Goal: Task Accomplishment & Management: Complete application form

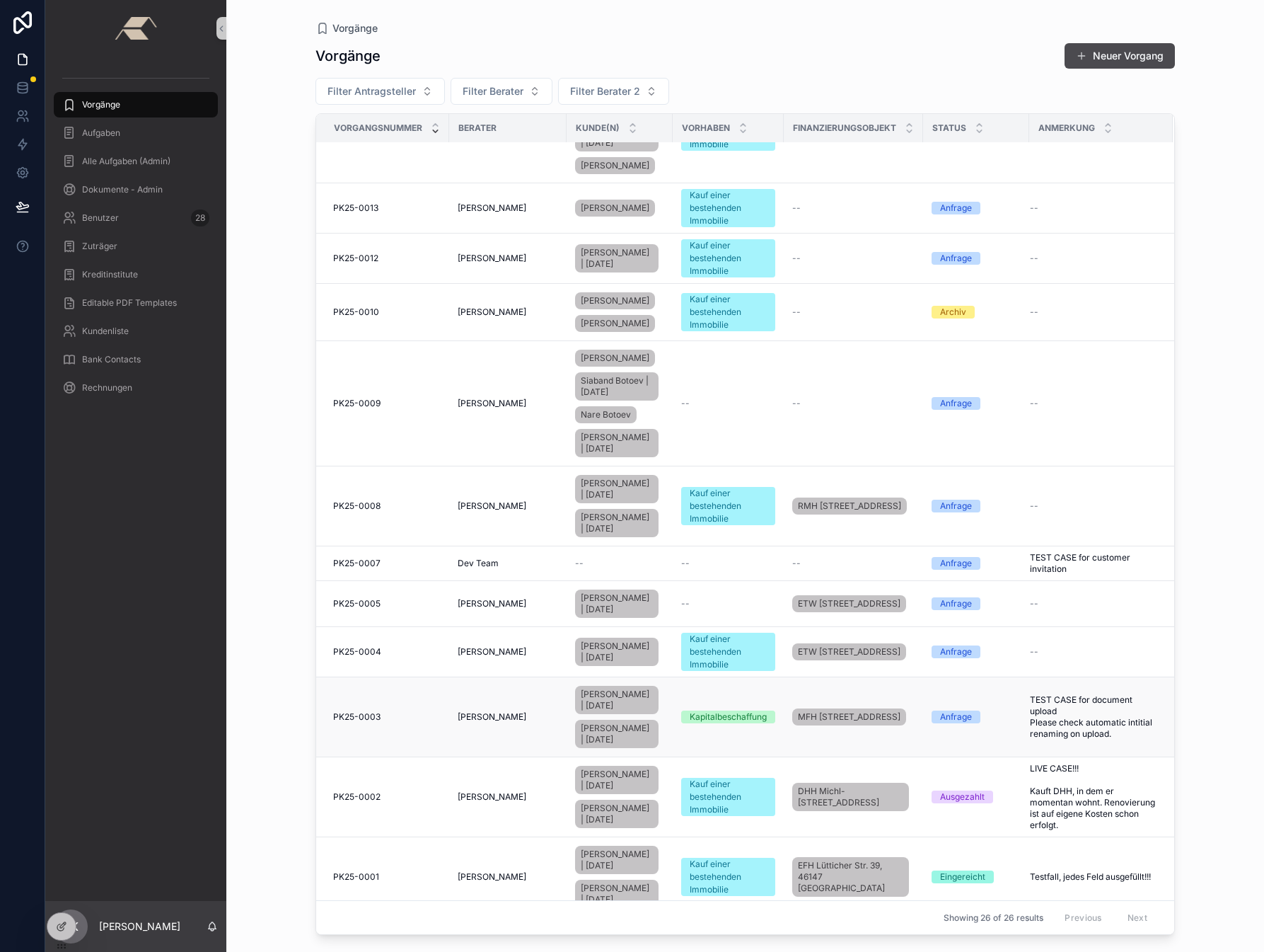
scroll to position [993, 0]
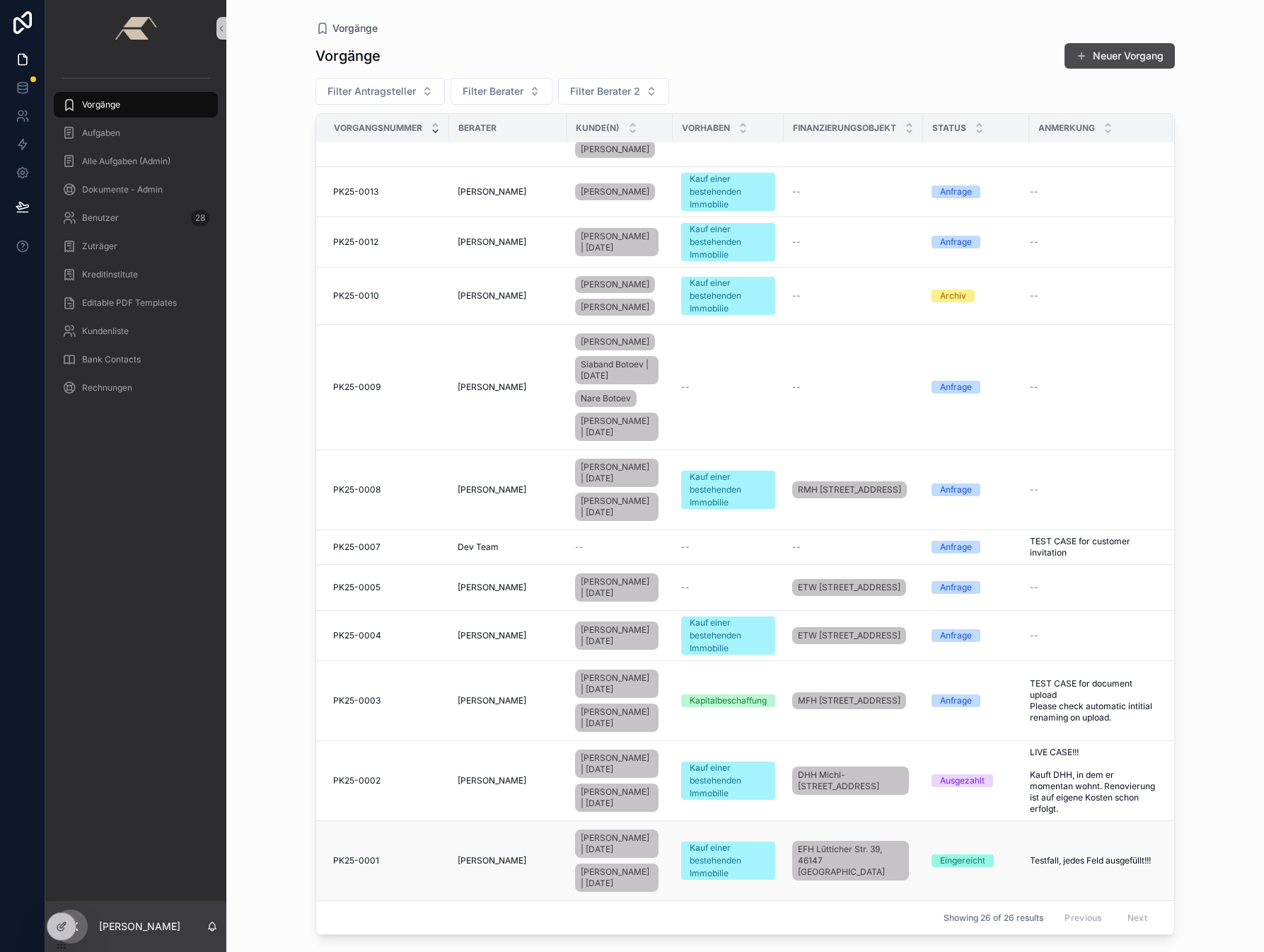
click at [366, 855] on span "PK25-0001" at bounding box center [356, 860] width 46 height 12
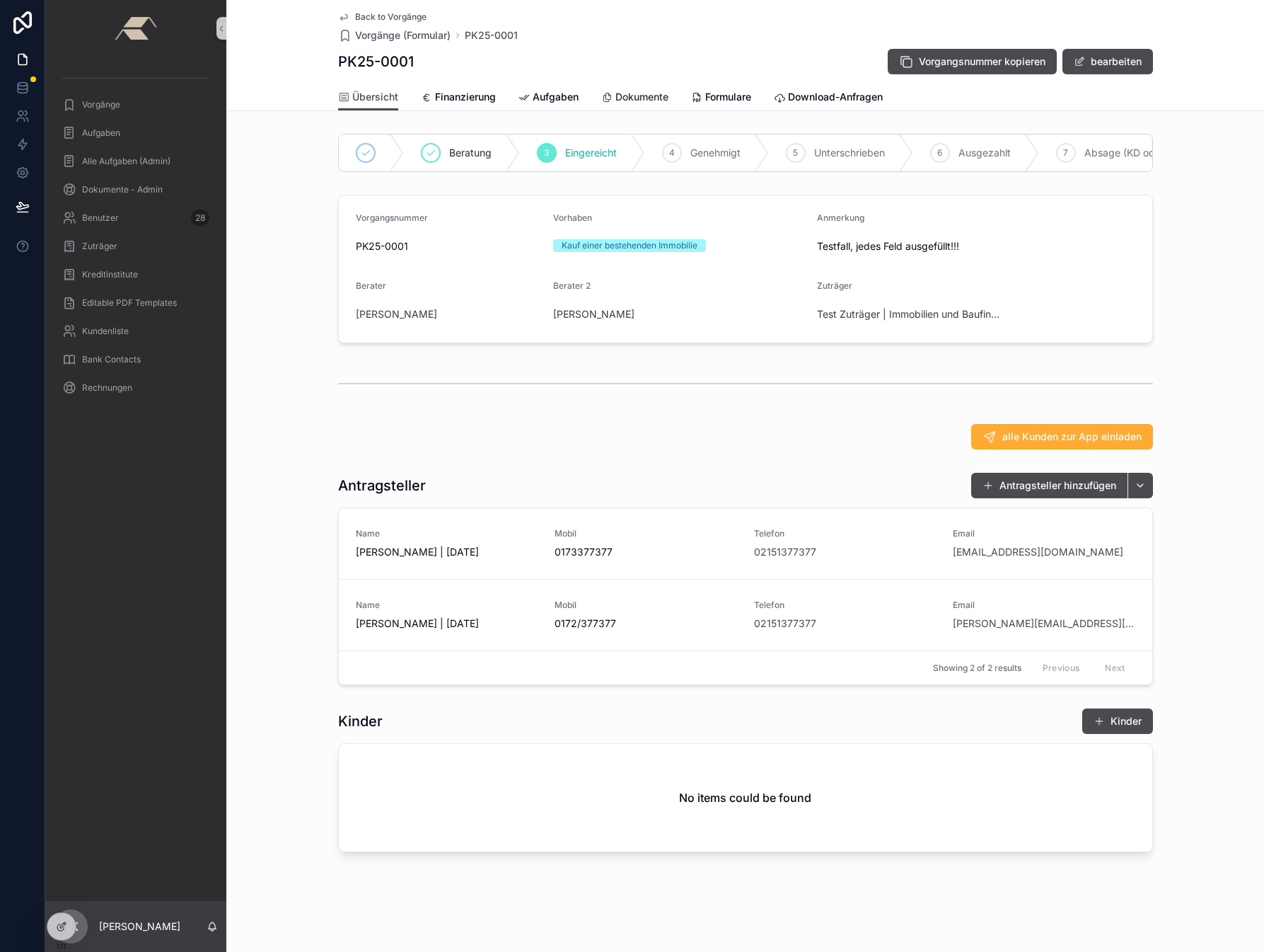
click at [645, 87] on link "Dokumente" at bounding box center [635, 98] width 67 height 28
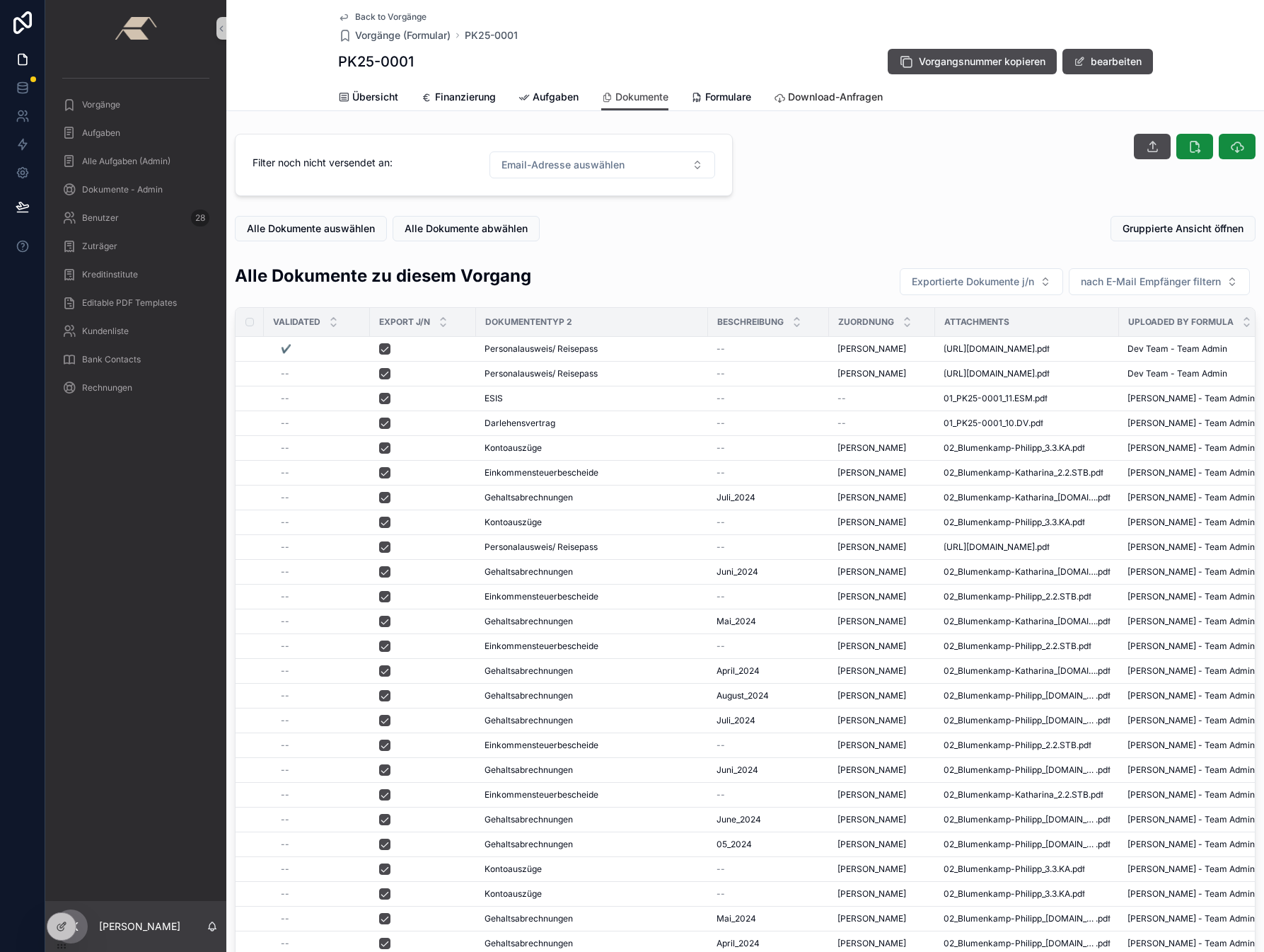
click at [806, 99] on span "Download-Anfragen" at bounding box center [835, 97] width 95 height 14
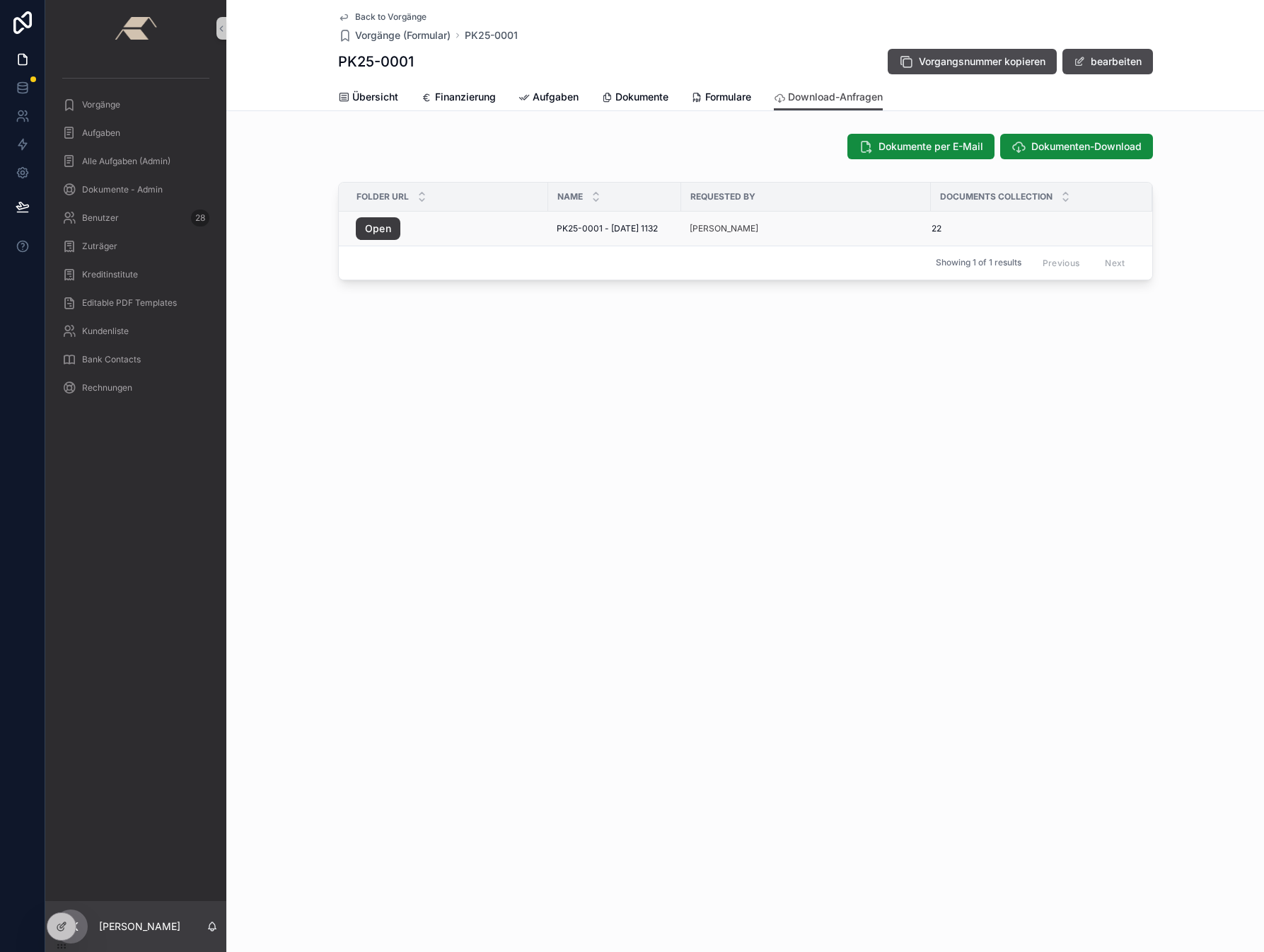
click at [384, 227] on link "Open" at bounding box center [378, 229] width 44 height 23
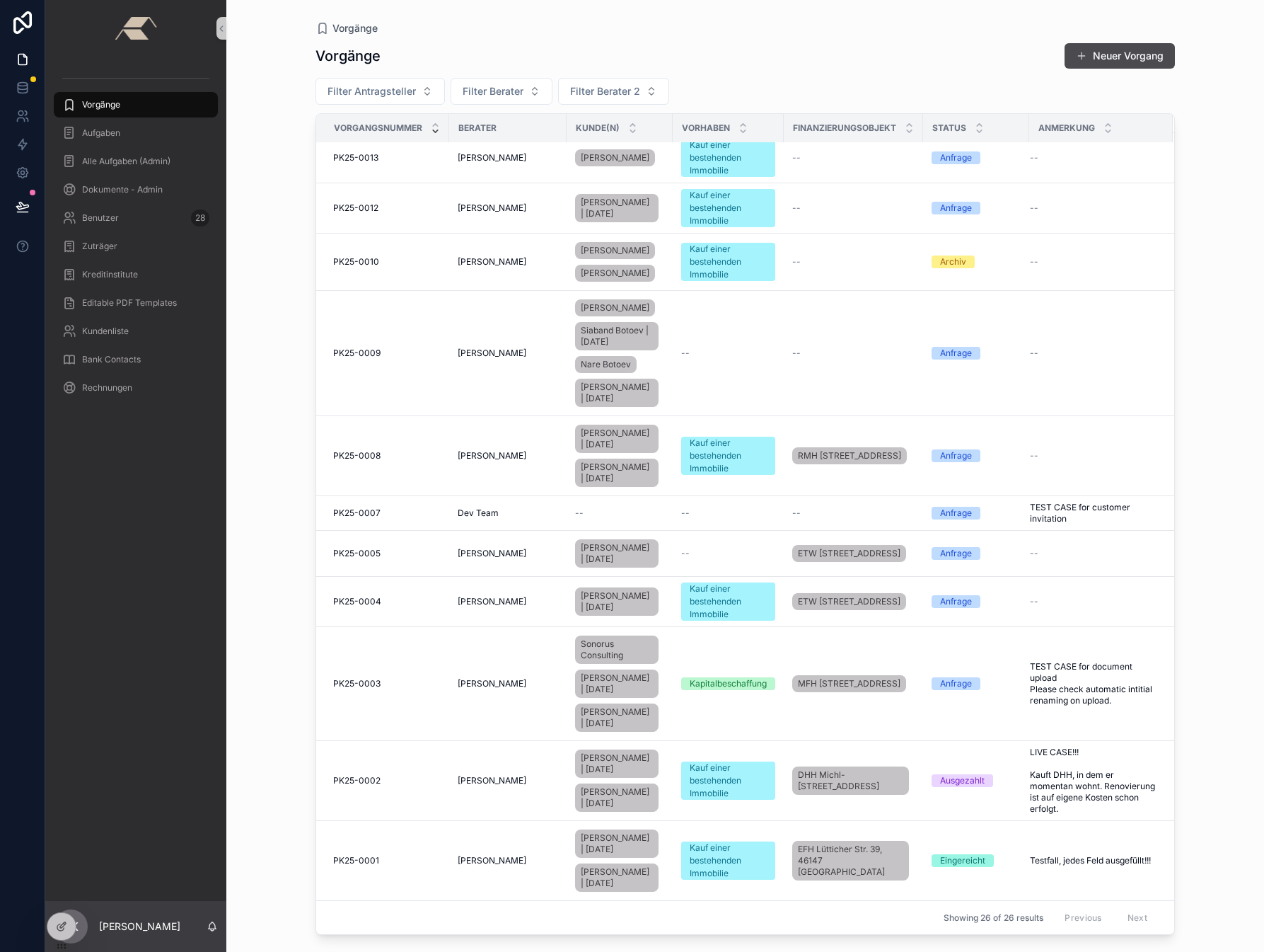
scroll to position [1026, 0]
click at [366, 857] on td "PK25-0001 PK25-0001" at bounding box center [382, 861] width 133 height 80
click at [366, 842] on td "PK25-0001 PK25-0001" at bounding box center [382, 861] width 133 height 80
click at [364, 855] on span "PK25-0001" at bounding box center [356, 860] width 46 height 12
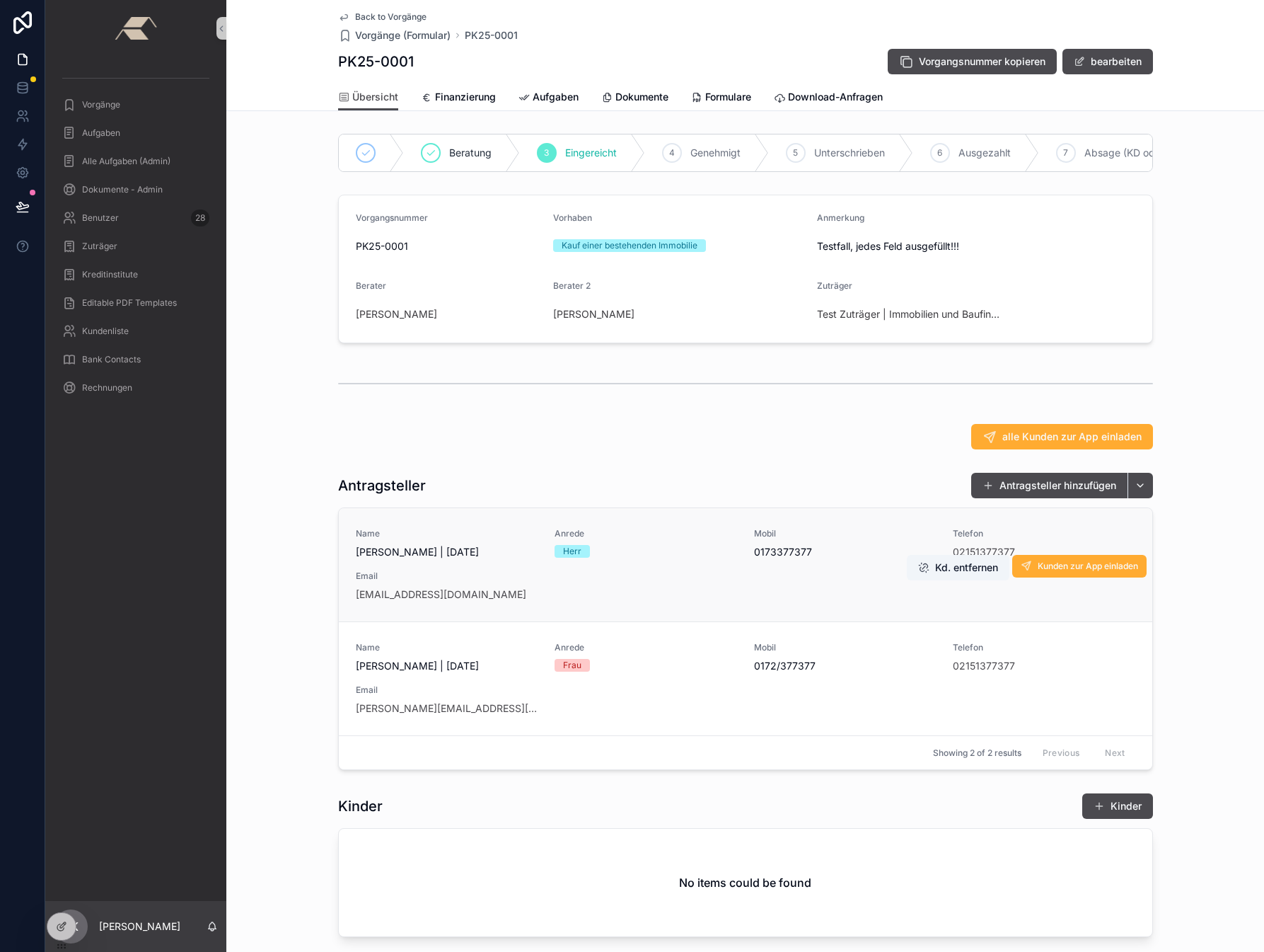
click at [456, 578] on div "Name [PERSON_NAME] | [DATE] Anrede Herr Mobil [PHONE_NUMBER] Telefon 0215137737…" at bounding box center [746, 565] width 779 height 74
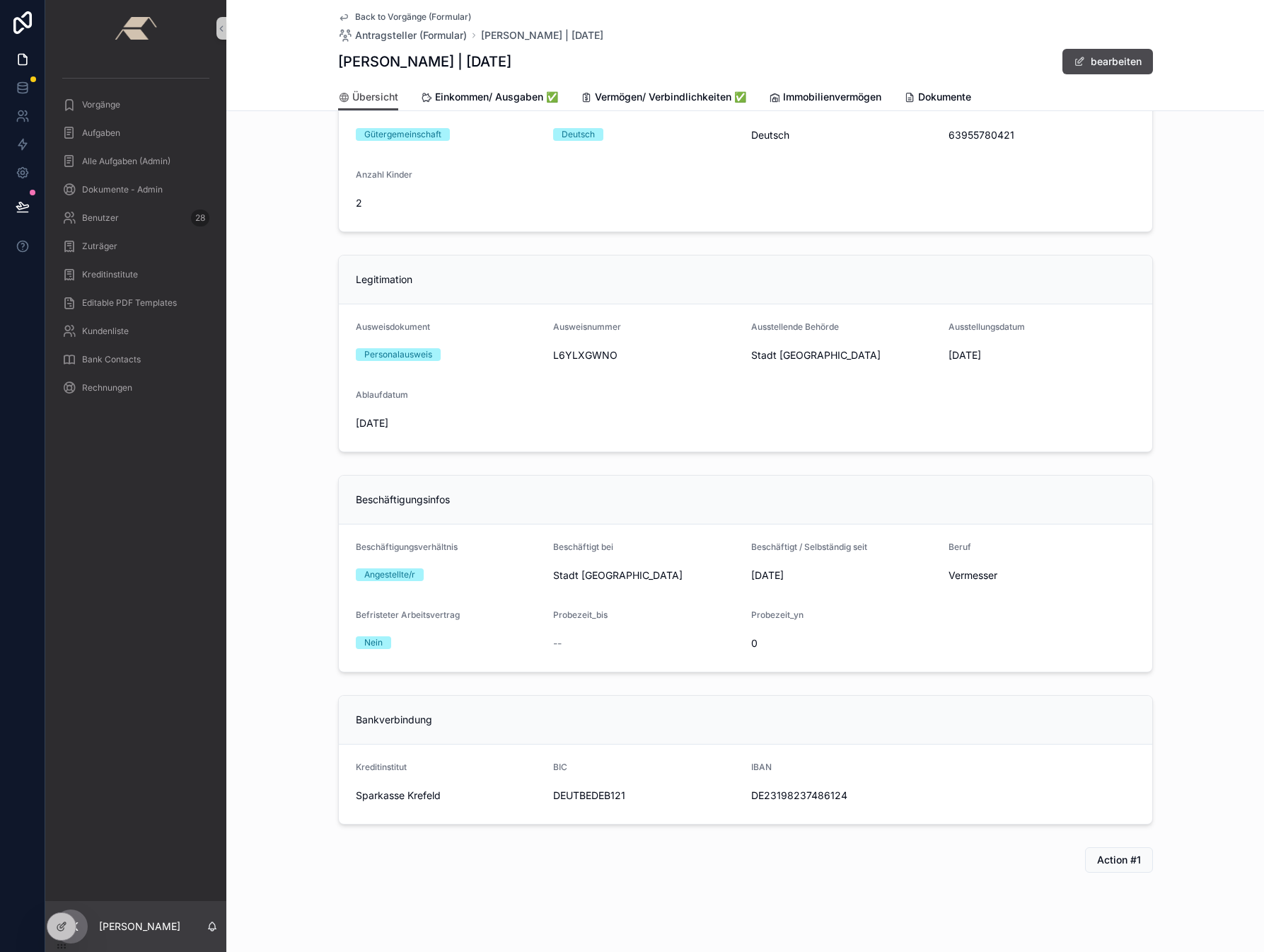
scroll to position [593, 0]
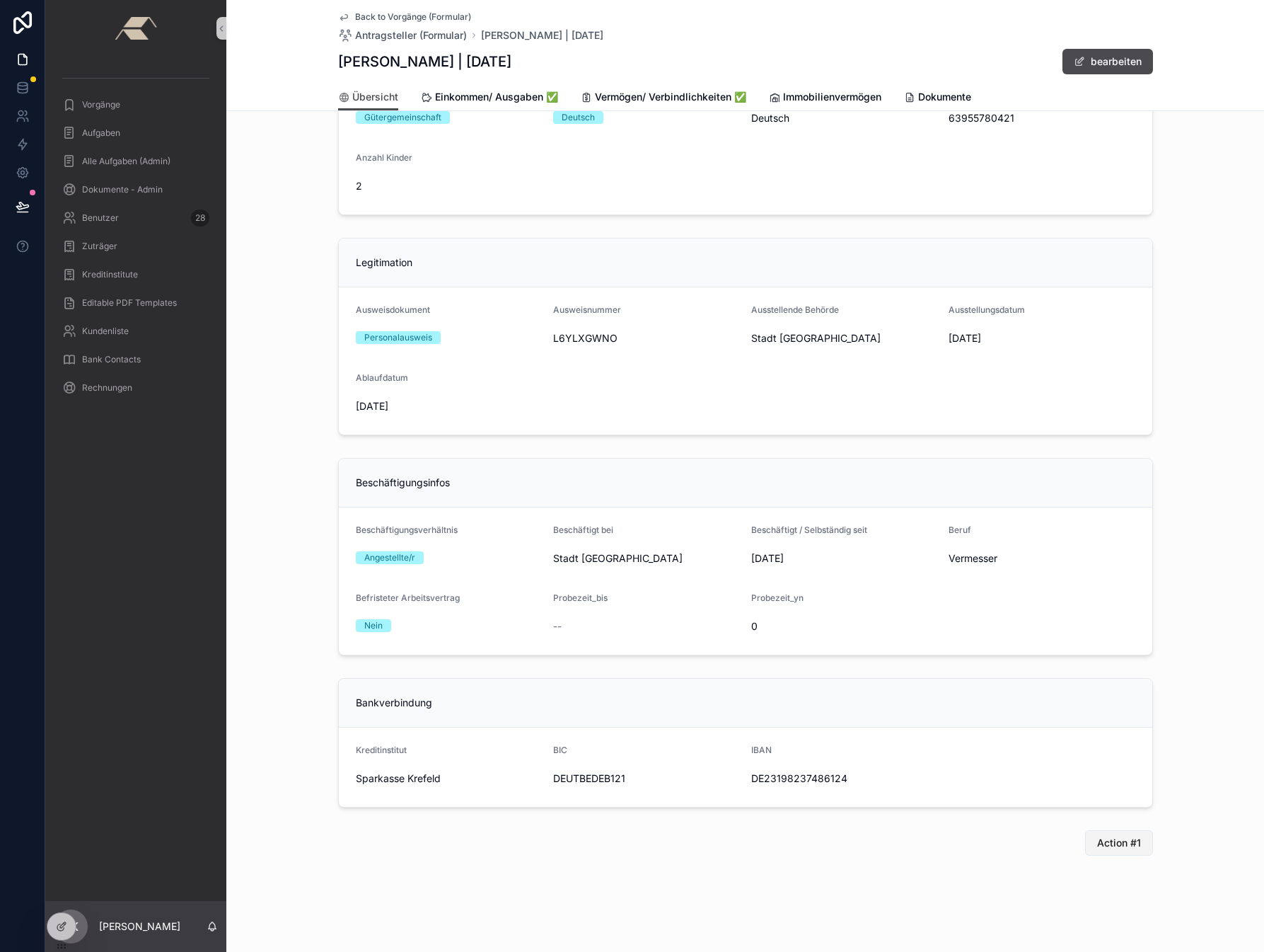
click at [1116, 846] on span "Action #1" at bounding box center [1119, 842] width 44 height 14
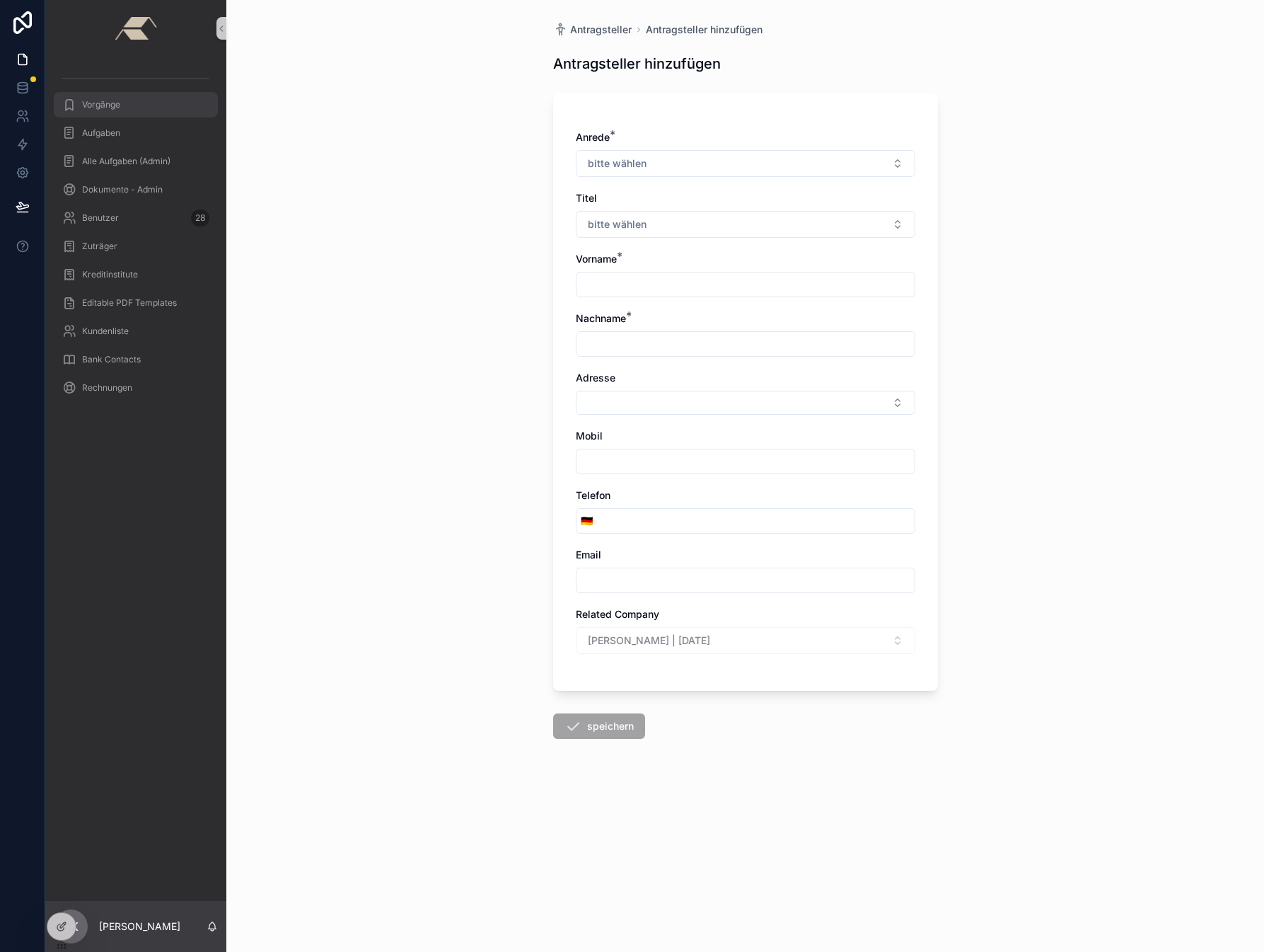
click at [95, 102] on span "Vorgänge" at bounding box center [101, 104] width 38 height 12
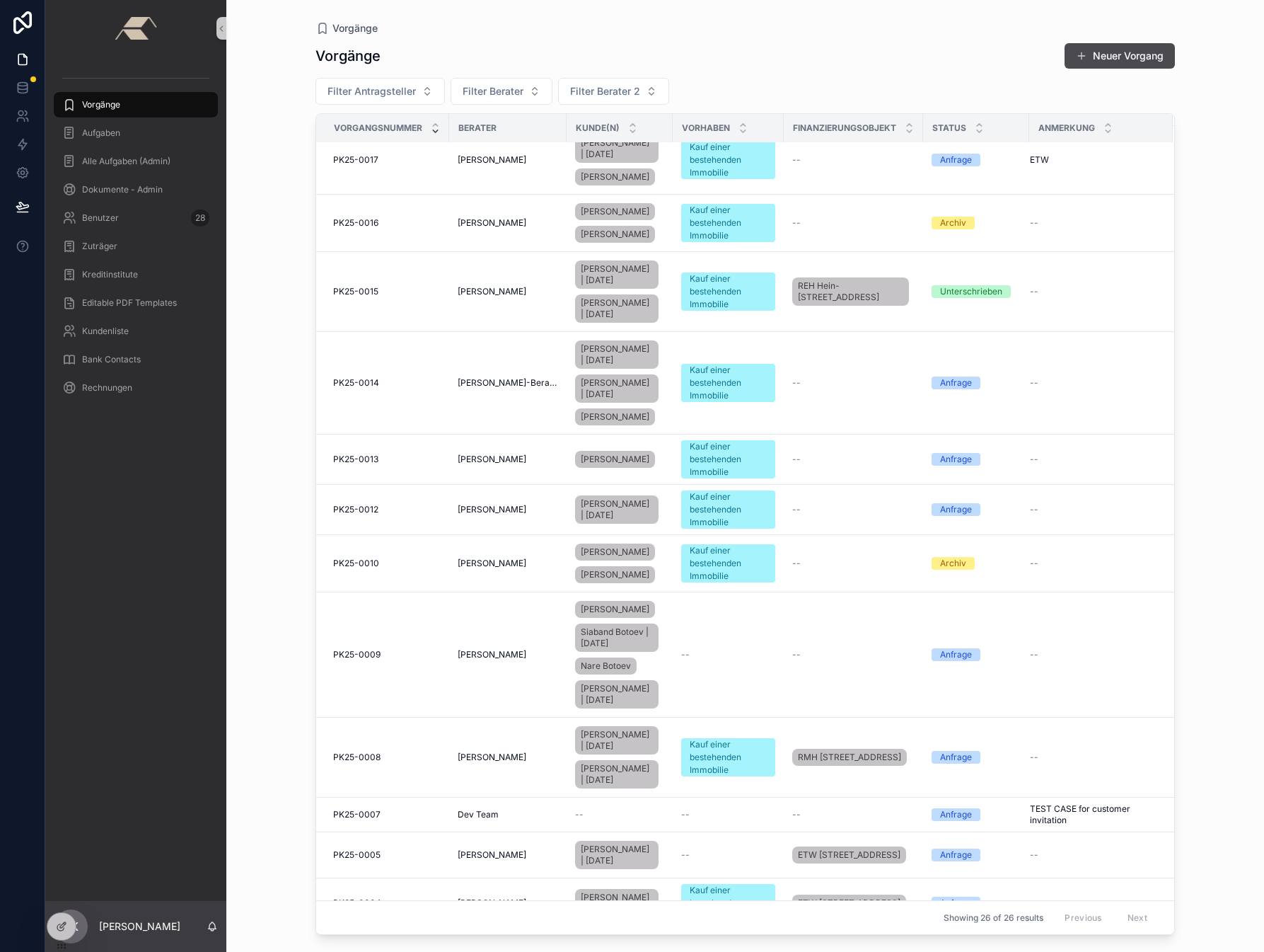
scroll to position [1026, 0]
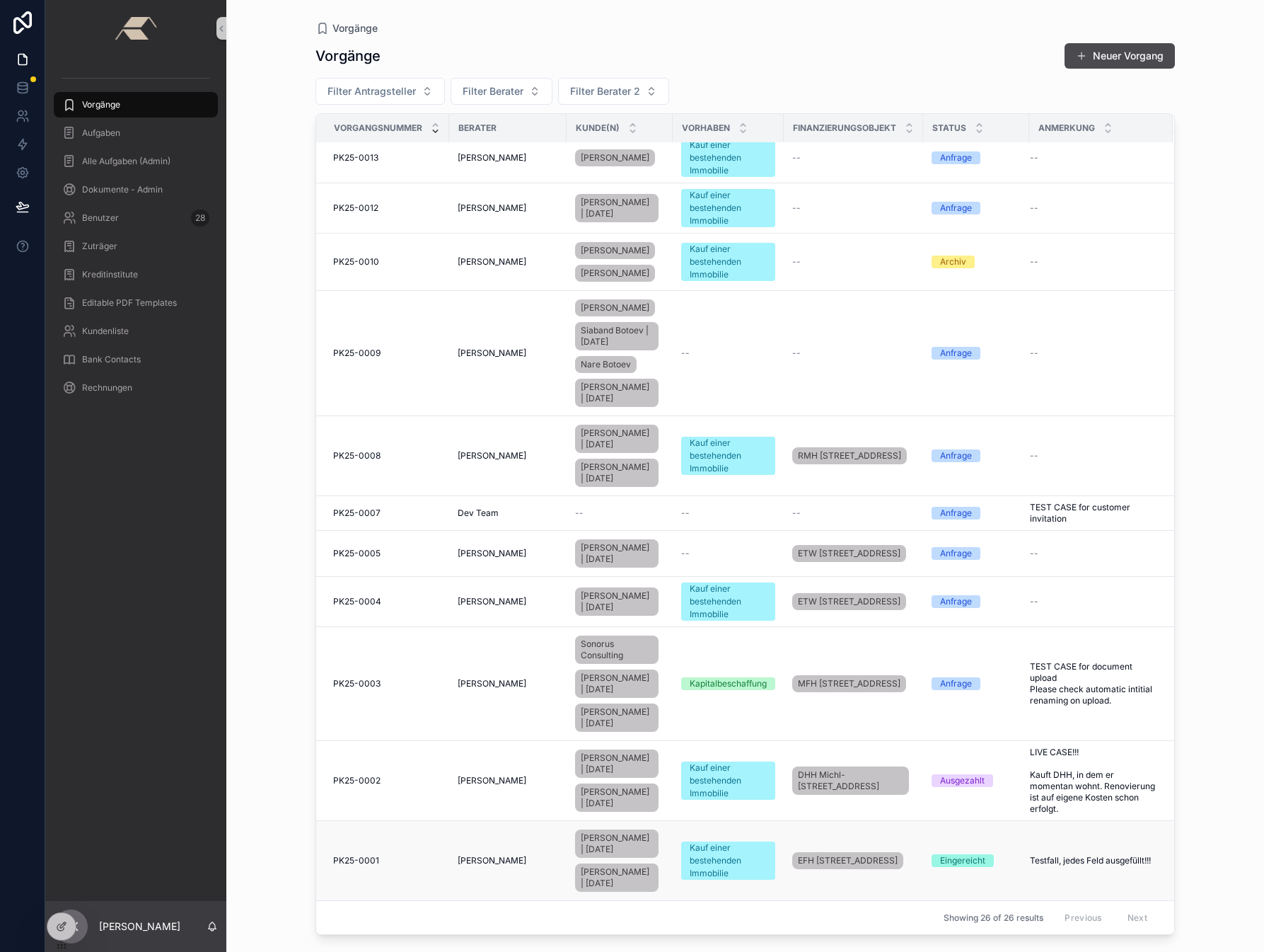
click at [363, 855] on span "PK25-0001" at bounding box center [356, 860] width 46 height 12
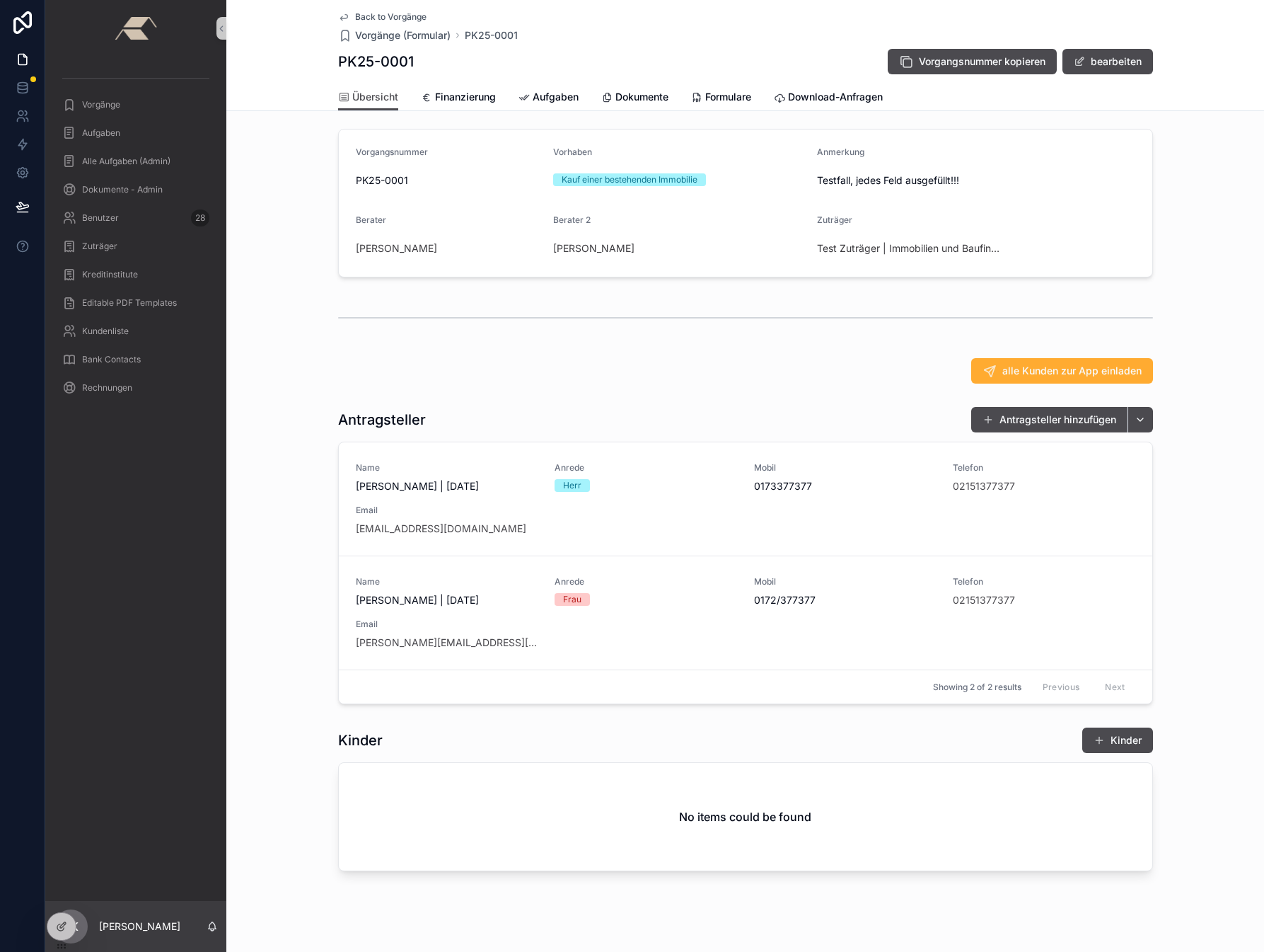
scroll to position [92, 0]
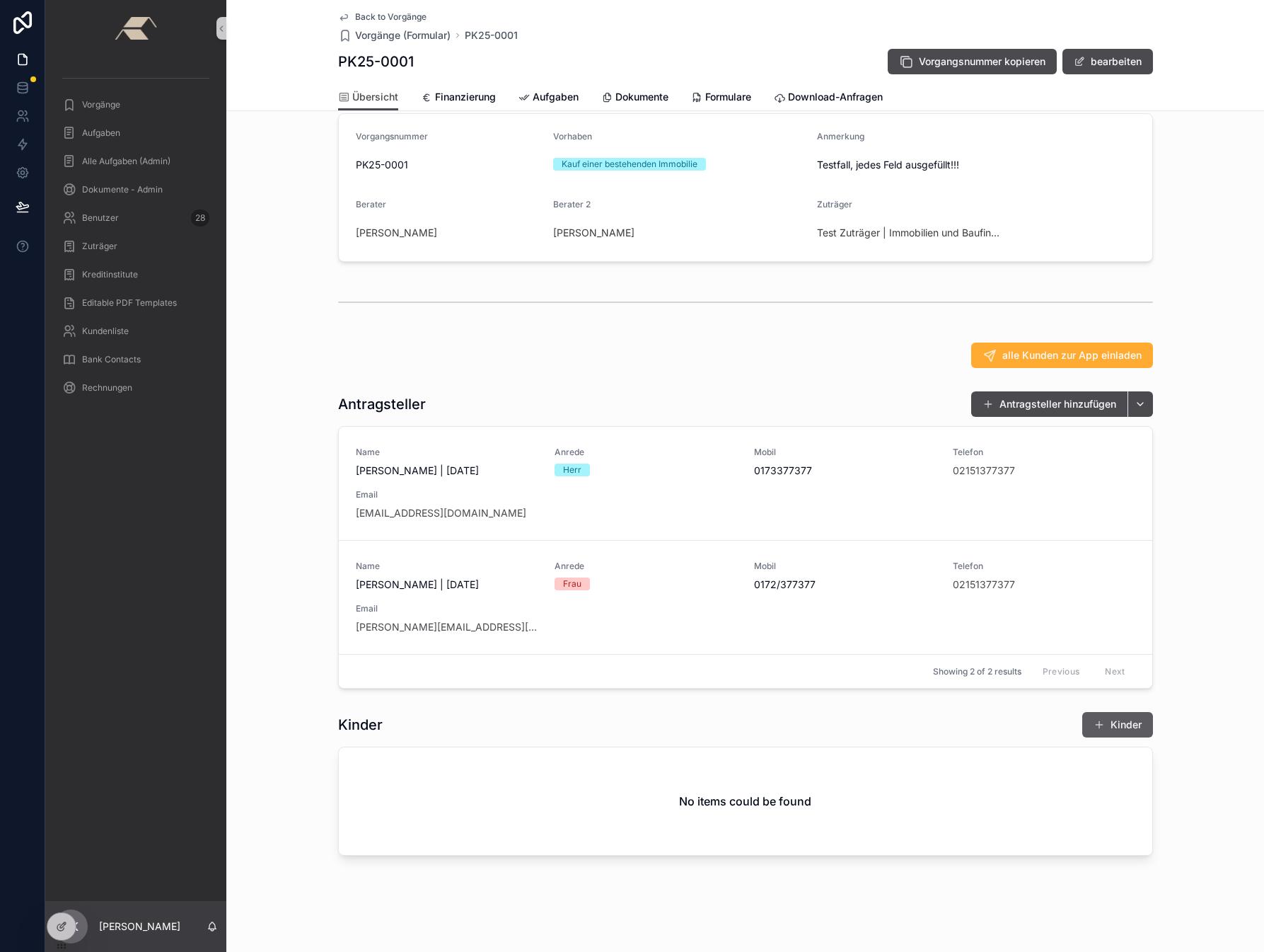
click at [1121, 720] on button "Kinder" at bounding box center [1118, 724] width 71 height 25
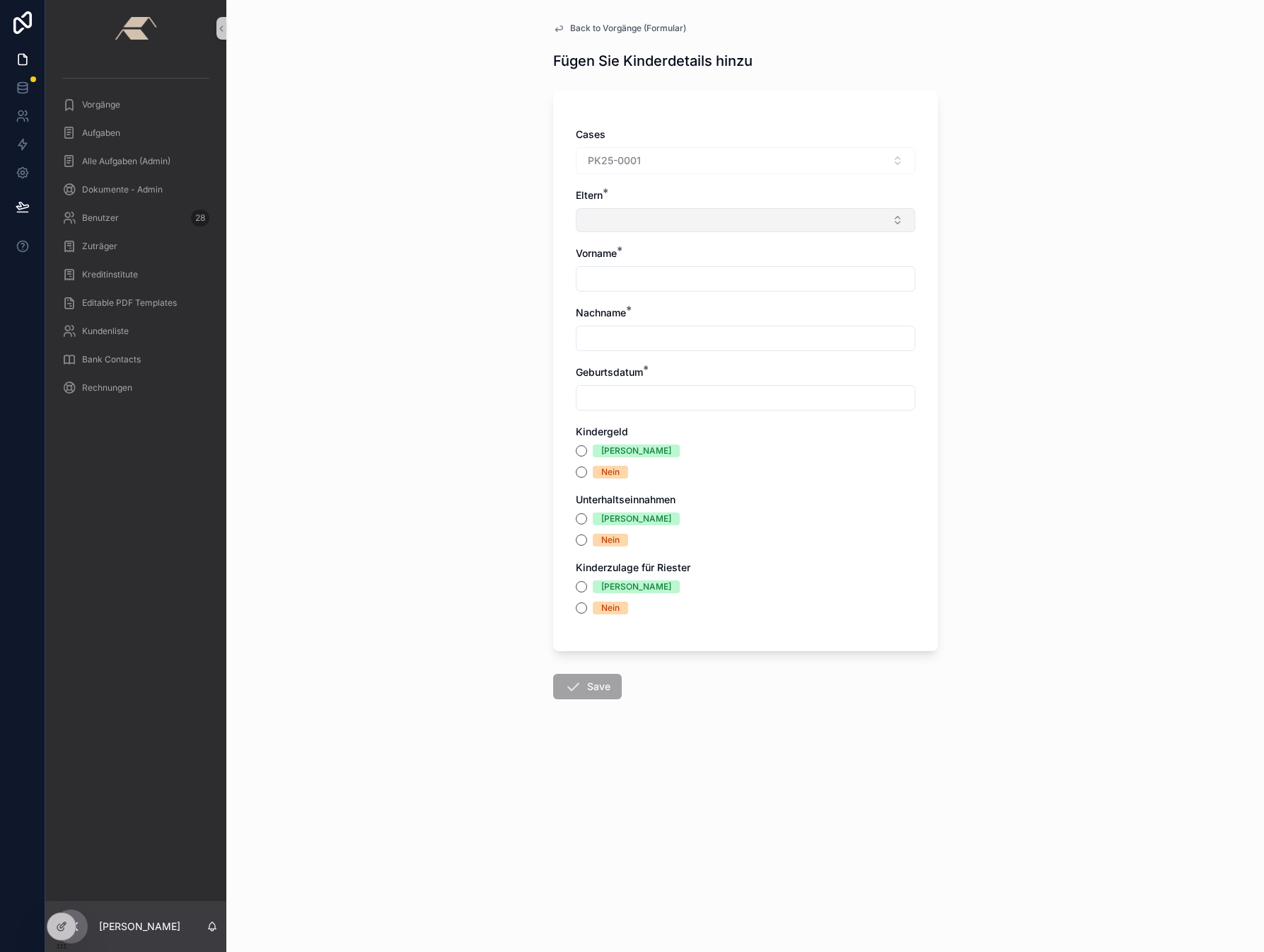
click at [648, 214] on button "Select Button" at bounding box center [746, 219] width 340 height 24
click at [634, 278] on span "[PERSON_NAME] | [DATE]" at bounding box center [647, 275] width 123 height 14
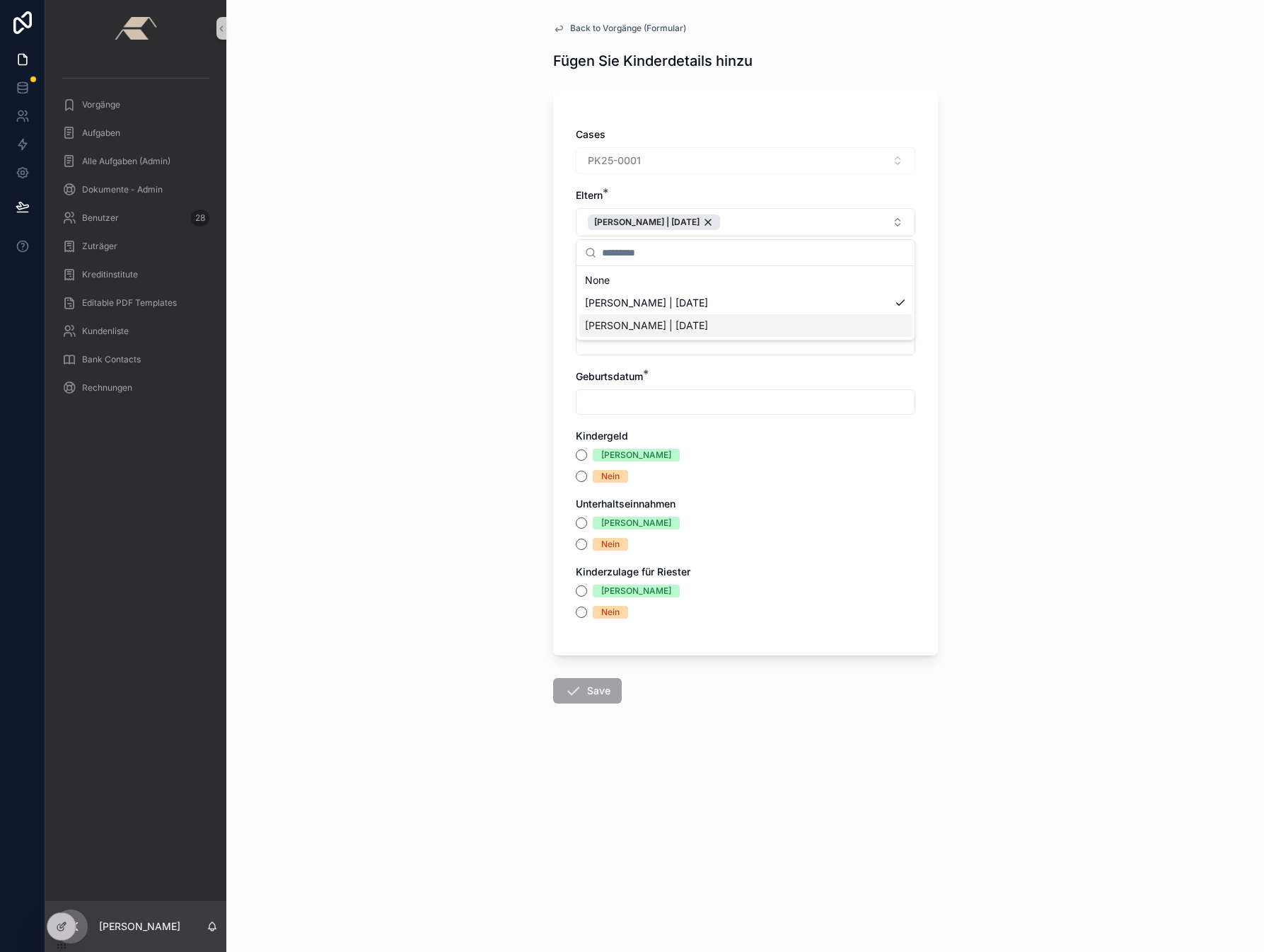
click at [679, 323] on span "[PERSON_NAME] | [DATE]" at bounding box center [647, 325] width 123 height 14
click at [1012, 332] on div "Back to Vorgänge (Formular) Fügen Sie Kinderdetails hinzu Cases PK25-0001 Elter…" at bounding box center [745, 476] width 1038 height 952
click at [627, 293] on input "scrollable content" at bounding box center [746, 283] width 338 height 20
type input "*****"
type input "**********"
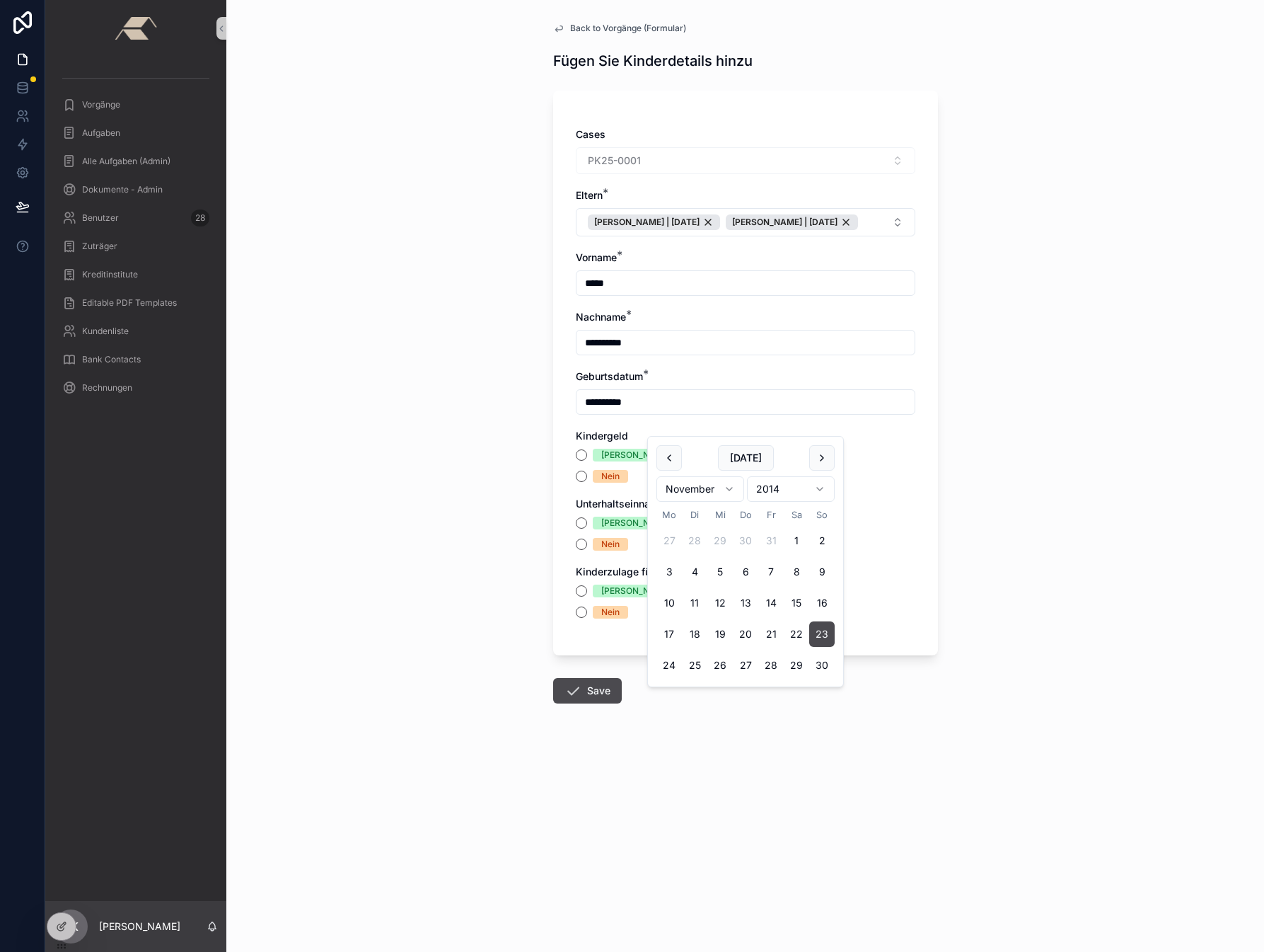
type input "**********"
click at [579, 460] on button "Ja" at bounding box center [581, 455] width 12 height 12
click at [581, 550] on button "Nein" at bounding box center [581, 544] width 12 height 12
click at [578, 618] on button "Nein" at bounding box center [581, 611] width 12 height 12
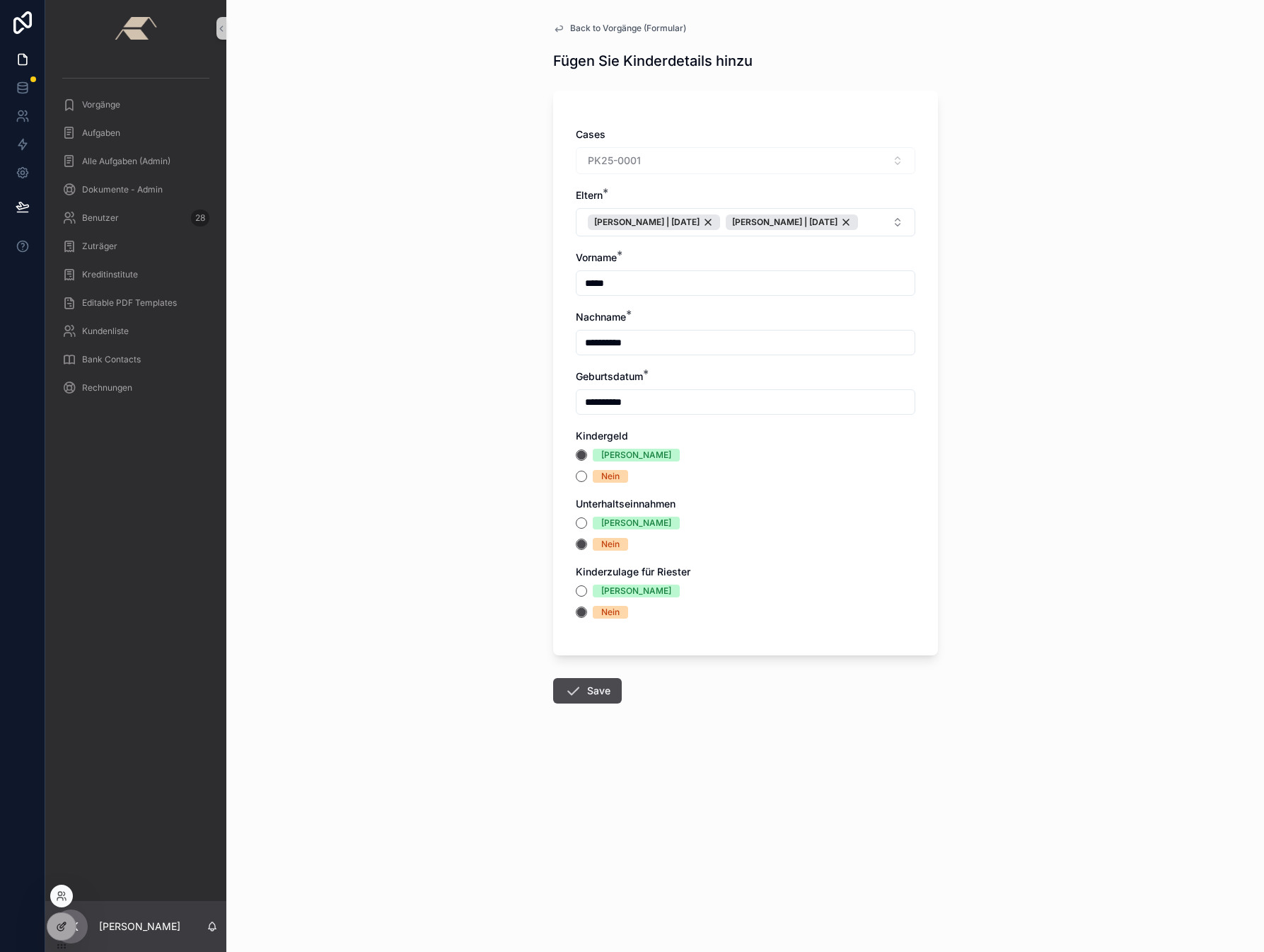
click at [61, 929] on icon at bounding box center [61, 926] width 12 height 12
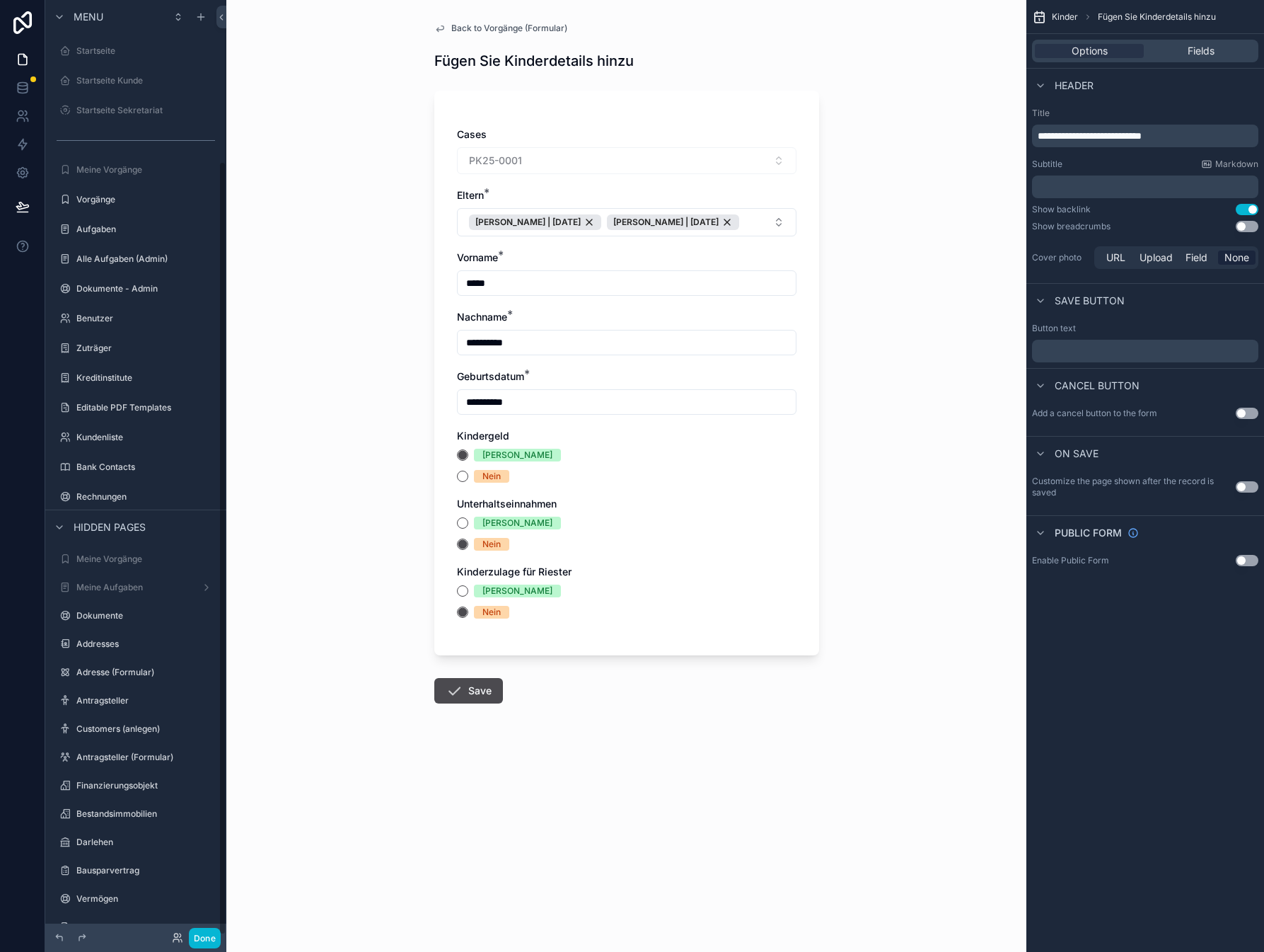
scroll to position [195, 0]
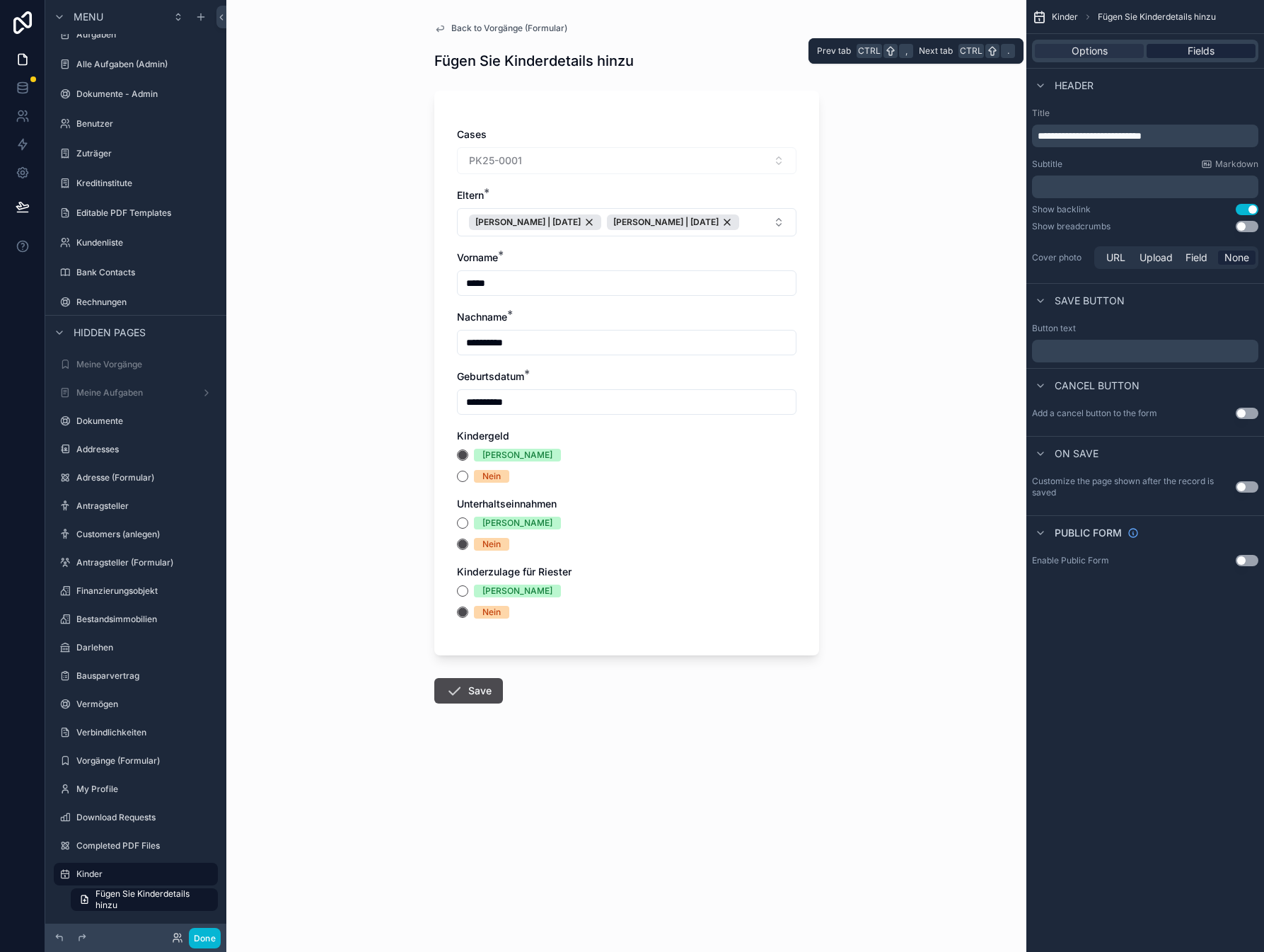
click at [1189, 54] on span "Fields" at bounding box center [1201, 51] width 27 height 14
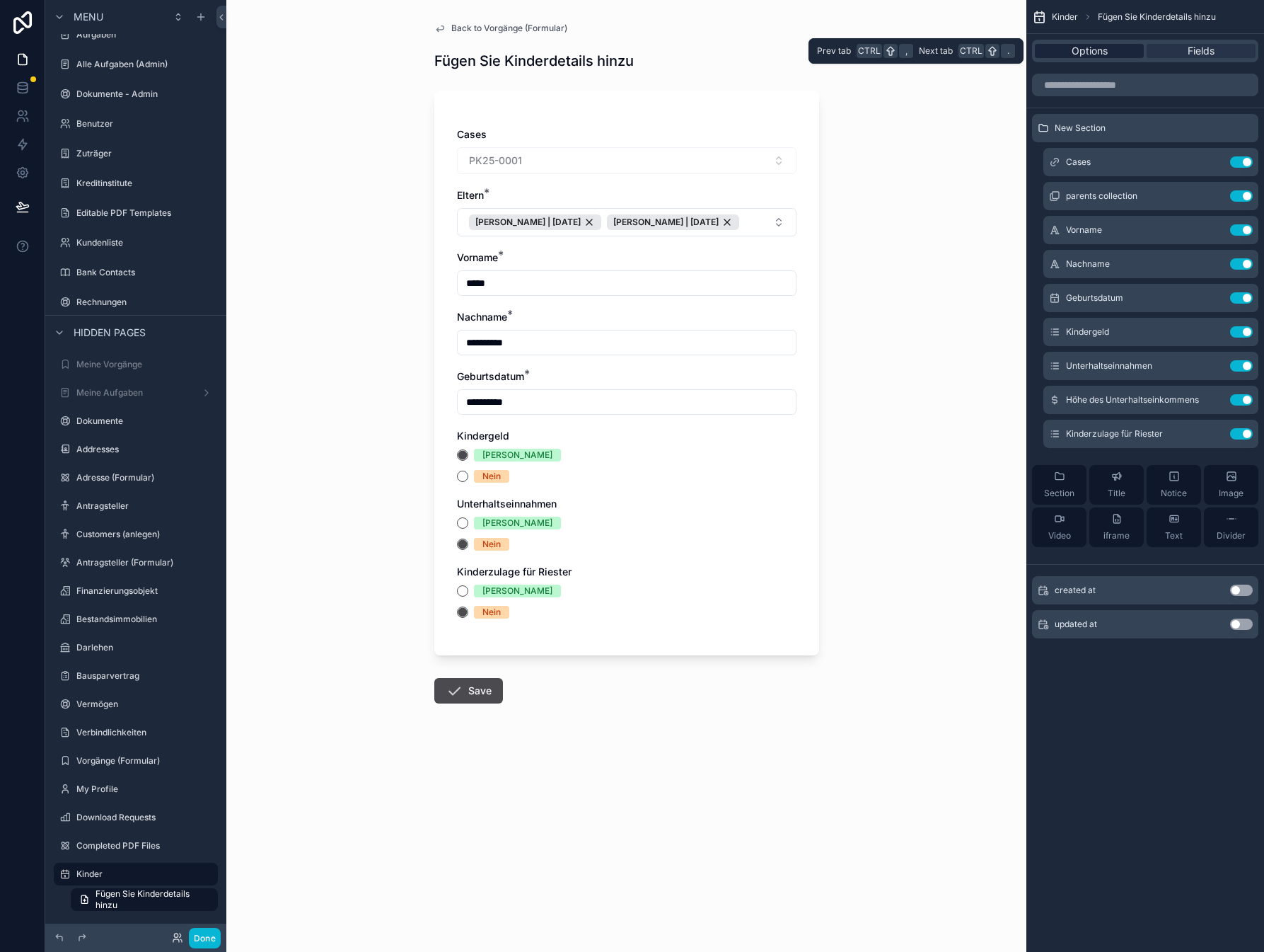
click at [1087, 51] on span "Options" at bounding box center [1089, 51] width 36 height 14
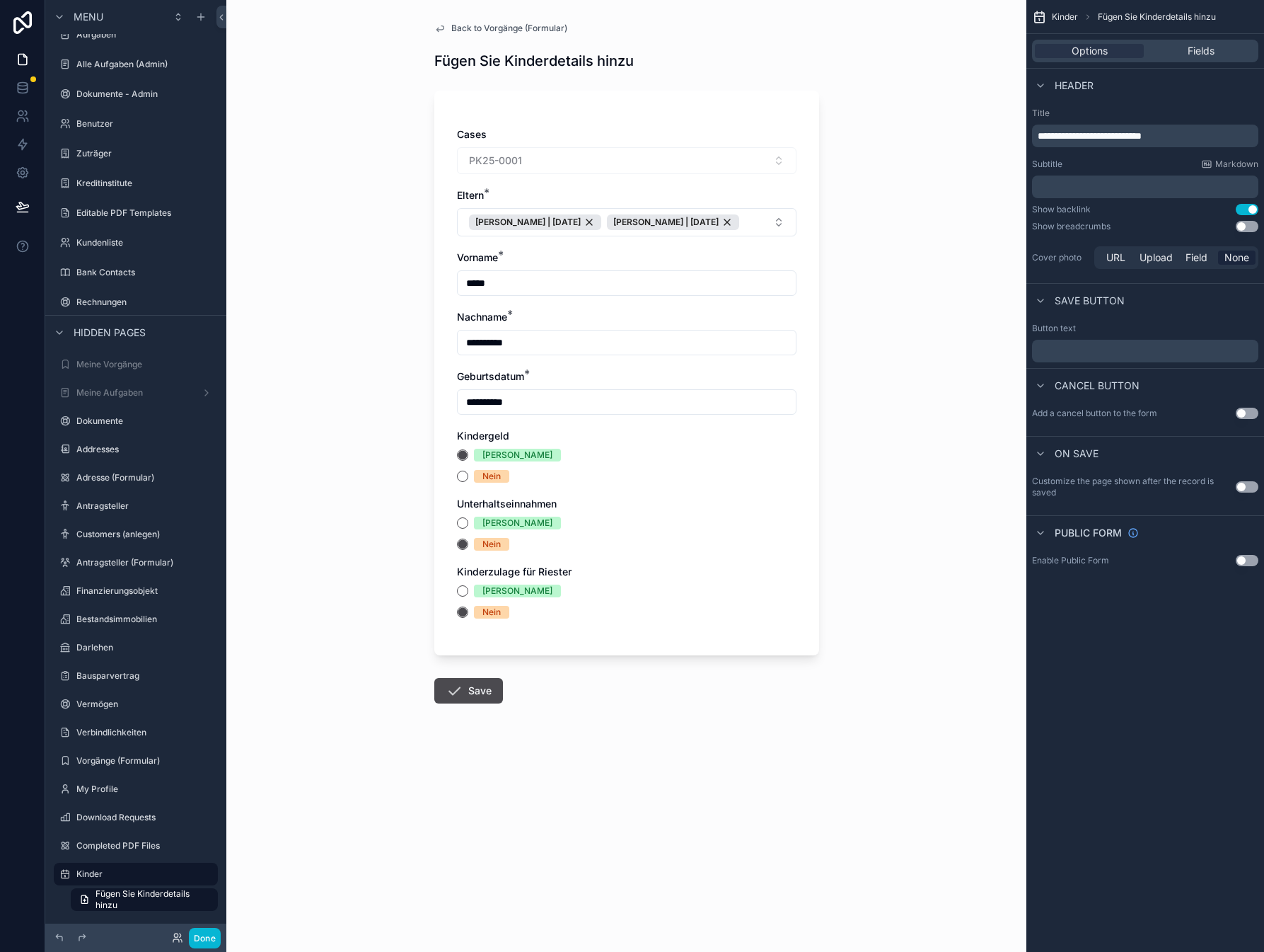
click at [1048, 347] on p "﻿" at bounding box center [1147, 351] width 218 height 12
click at [840, 729] on div "**********" at bounding box center [626, 476] width 800 height 952
click at [208, 938] on button "Done" at bounding box center [205, 937] width 32 height 21
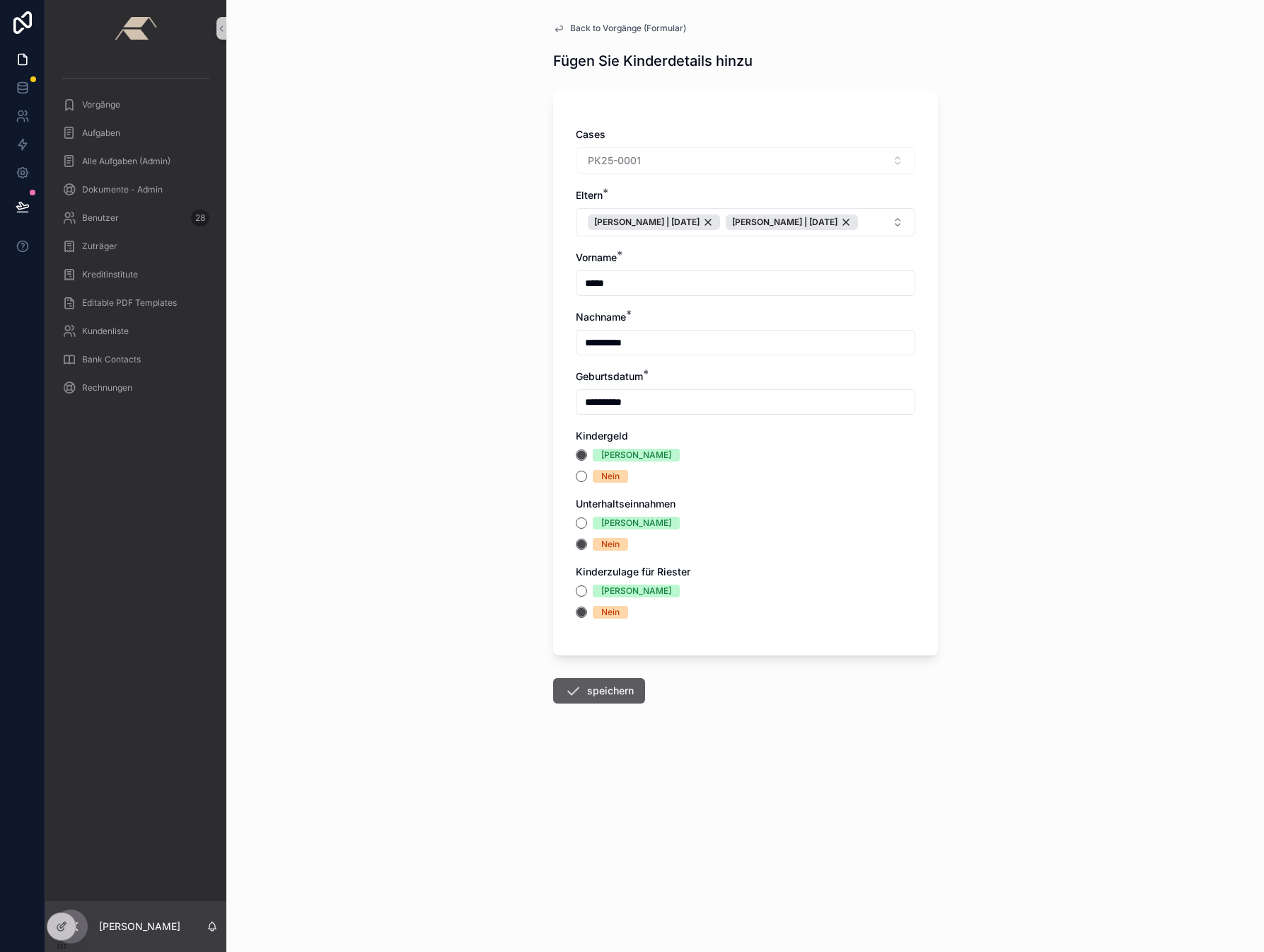
click at [613, 703] on button "speichern" at bounding box center [599, 690] width 92 height 25
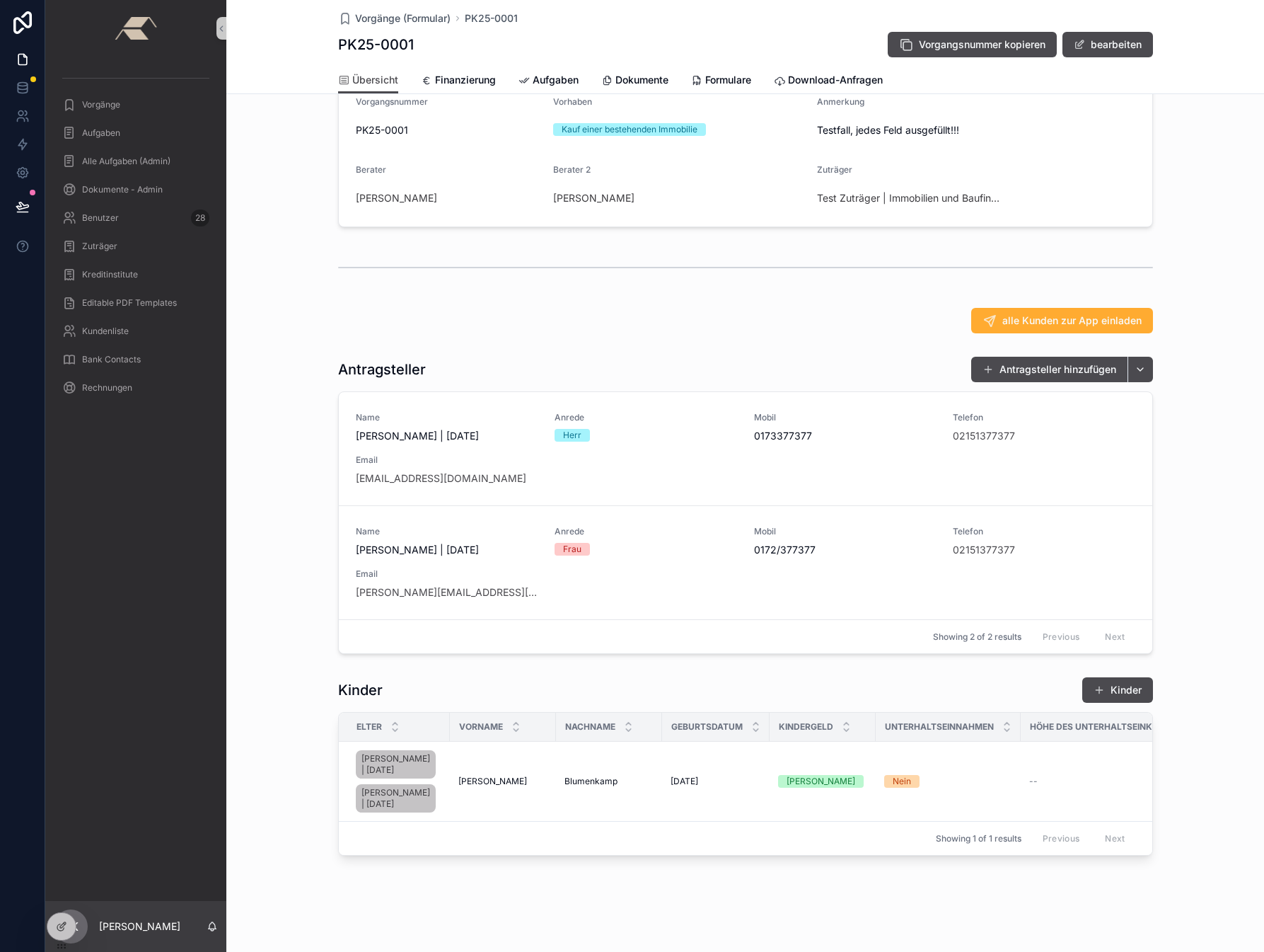
scroll to position [143, 0]
click at [55, 924] on div at bounding box center [61, 926] width 28 height 27
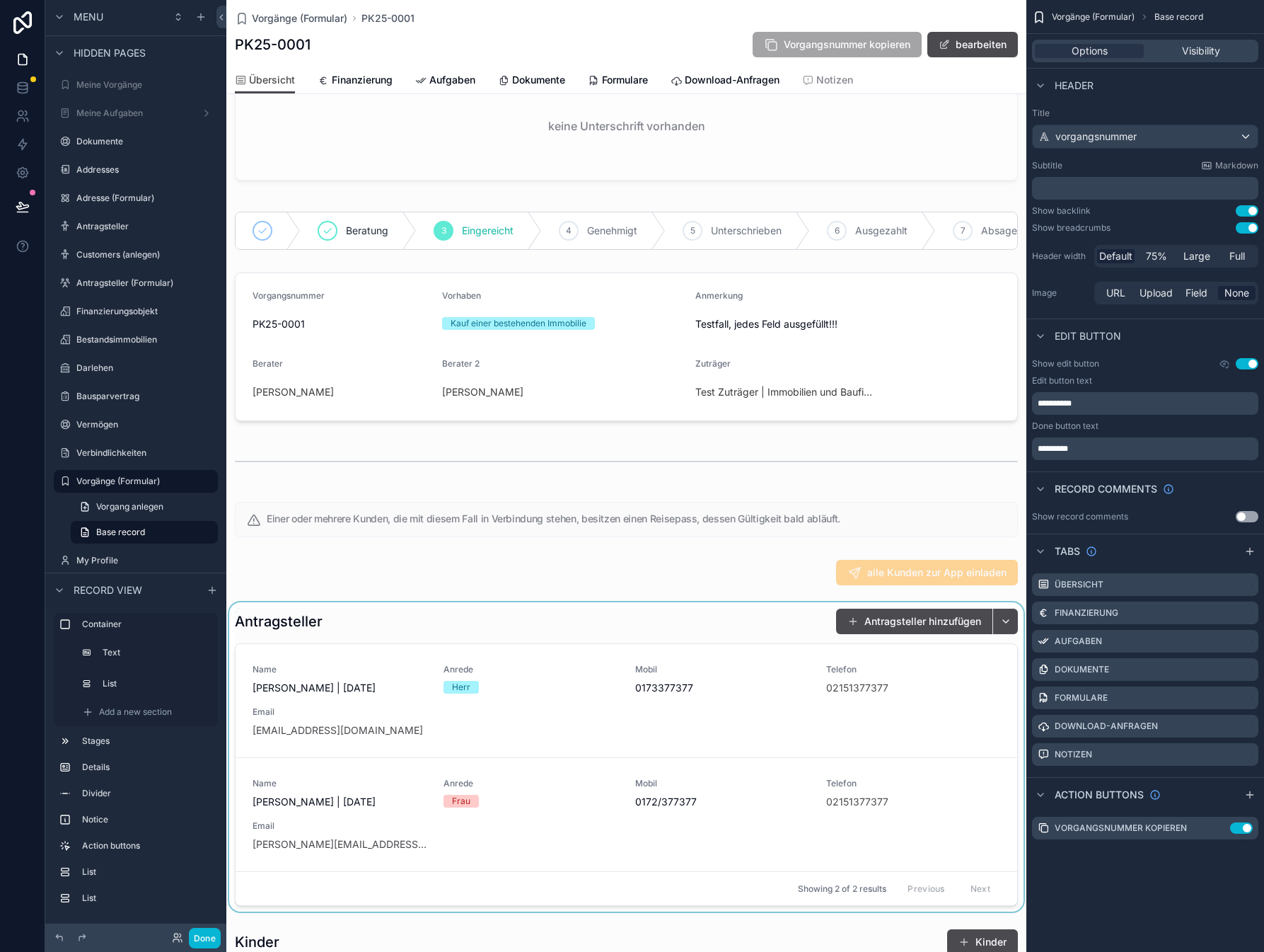
scroll to position [921, 0]
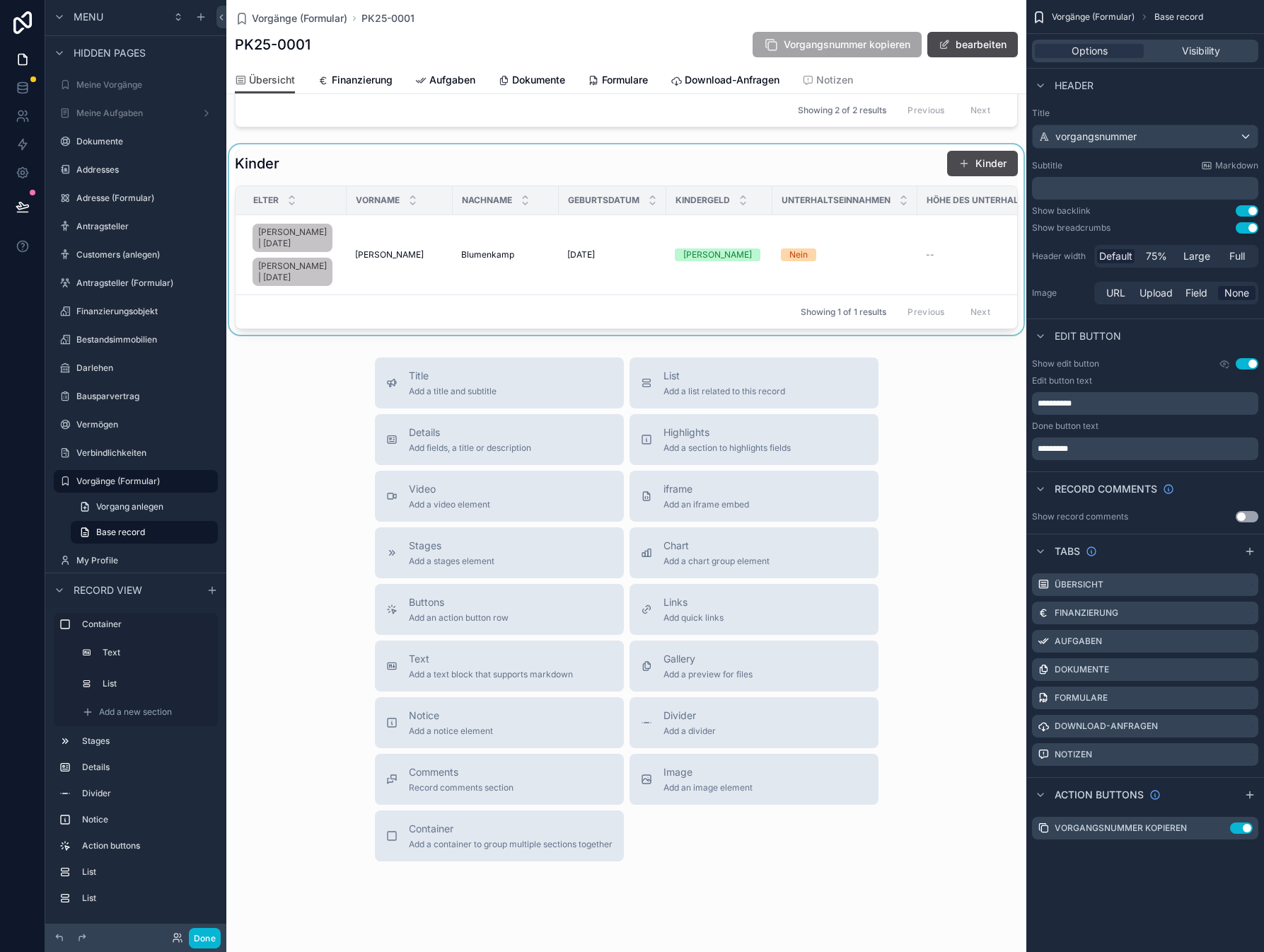
click at [341, 226] on div "scrollable content" at bounding box center [626, 239] width 800 height 190
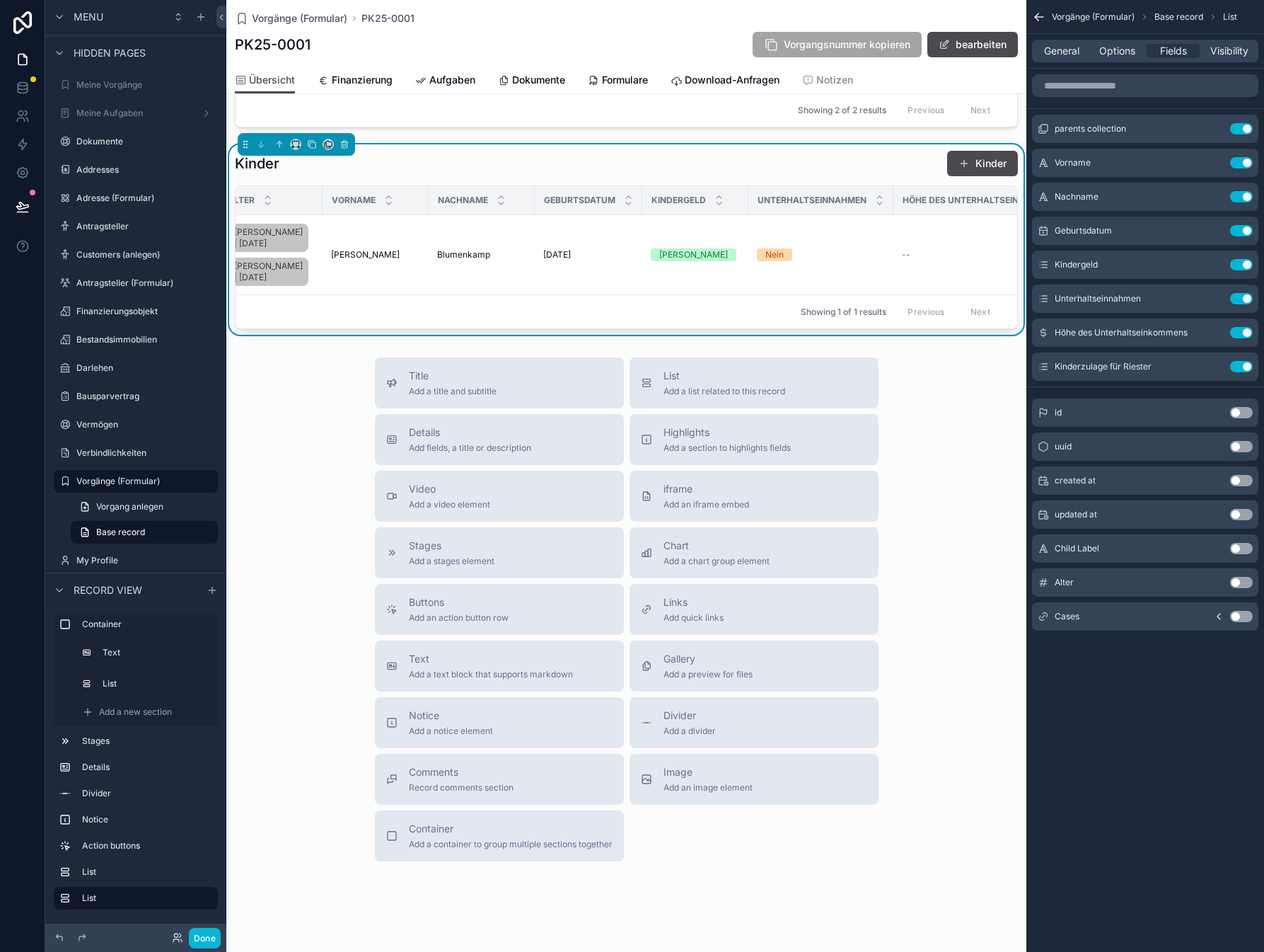
scroll to position [0, 0]
click at [1212, 124] on icon "scrollable content" at bounding box center [1213, 128] width 12 height 12
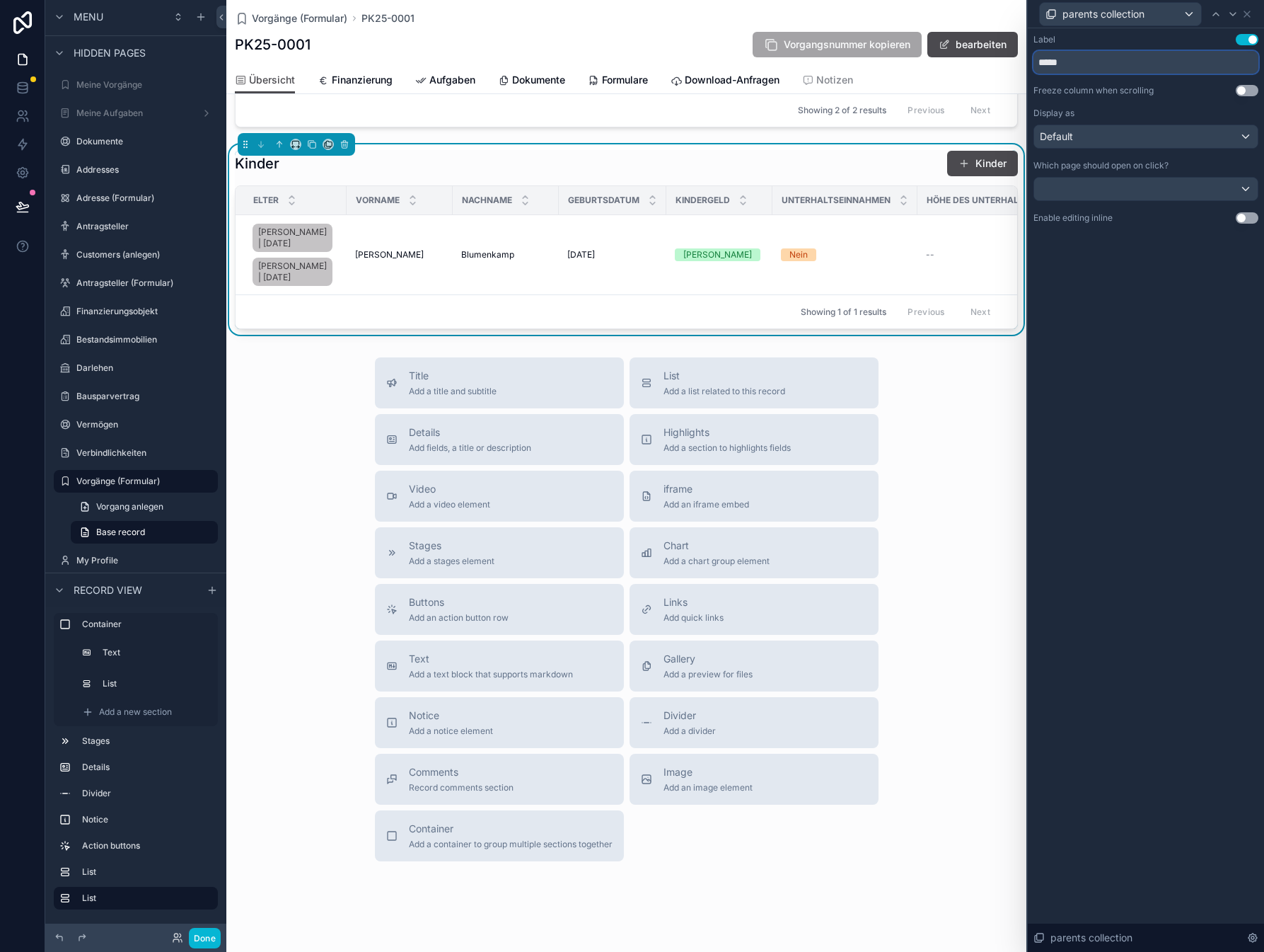
click at [1118, 62] on input "*****" at bounding box center [1146, 62] width 225 height 23
type input "******"
click at [1133, 334] on div "Label Use setting ****** Freeze column when scrolling Use setting Display as De…" at bounding box center [1146, 490] width 236 height 924
click at [201, 932] on button "Done" at bounding box center [205, 937] width 32 height 21
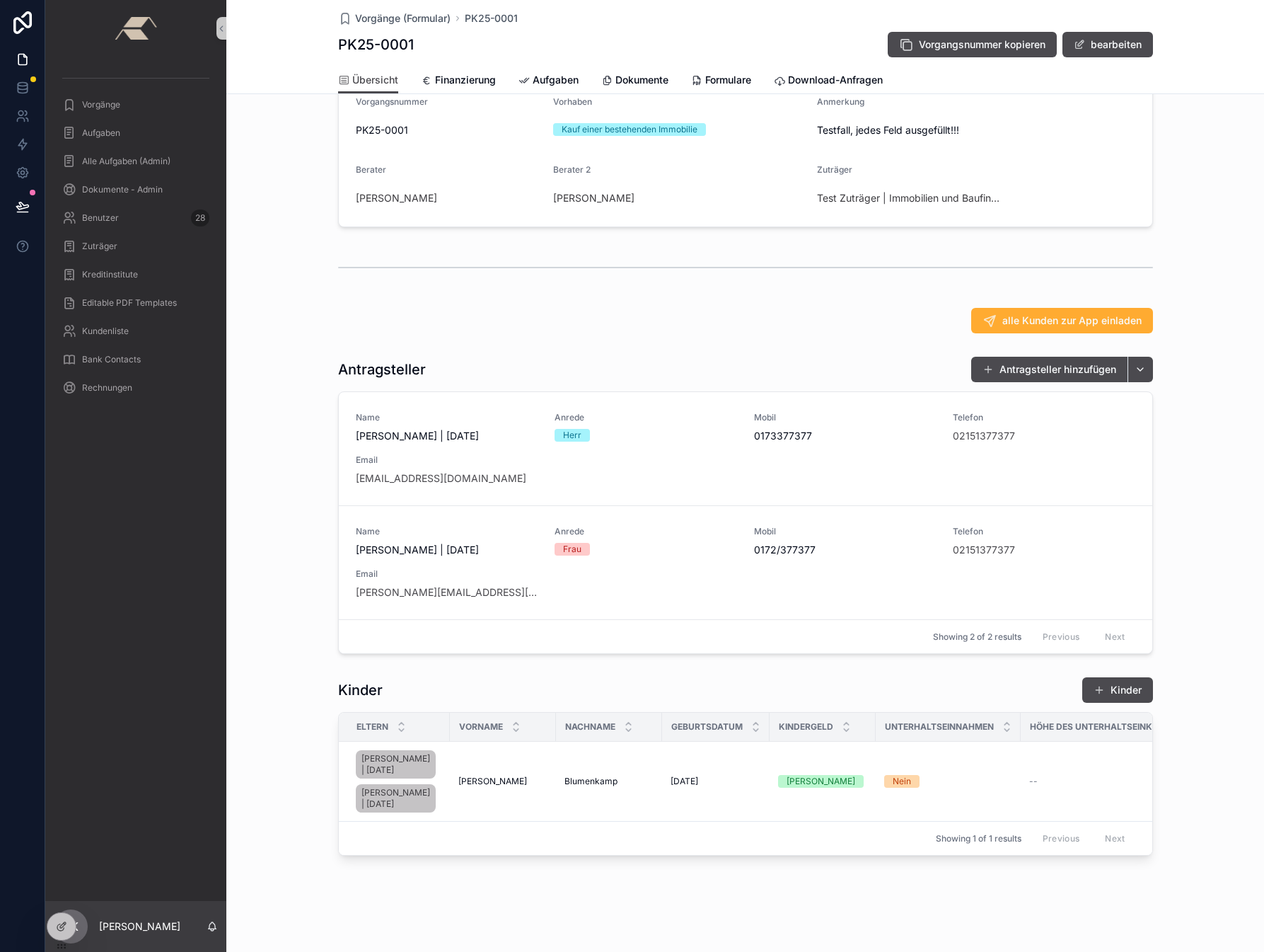
scroll to position [143, 0]
